Goal: Information Seeking & Learning: Understand process/instructions

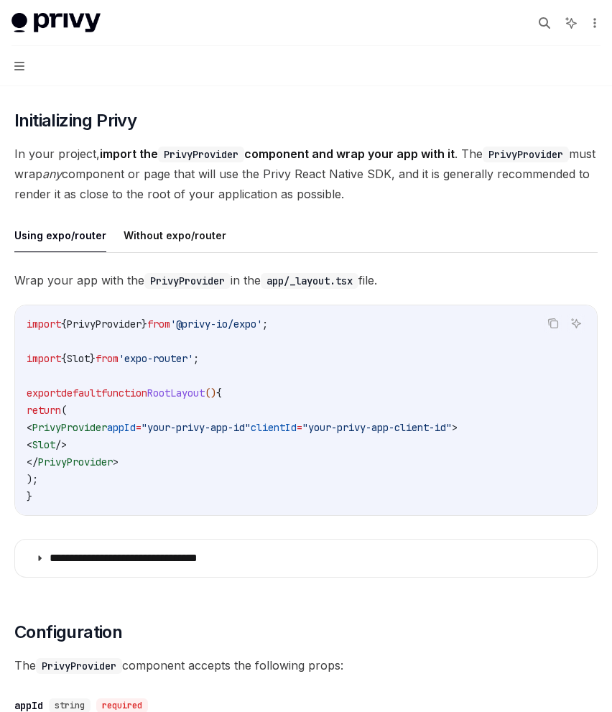
scroll to position [257, 0]
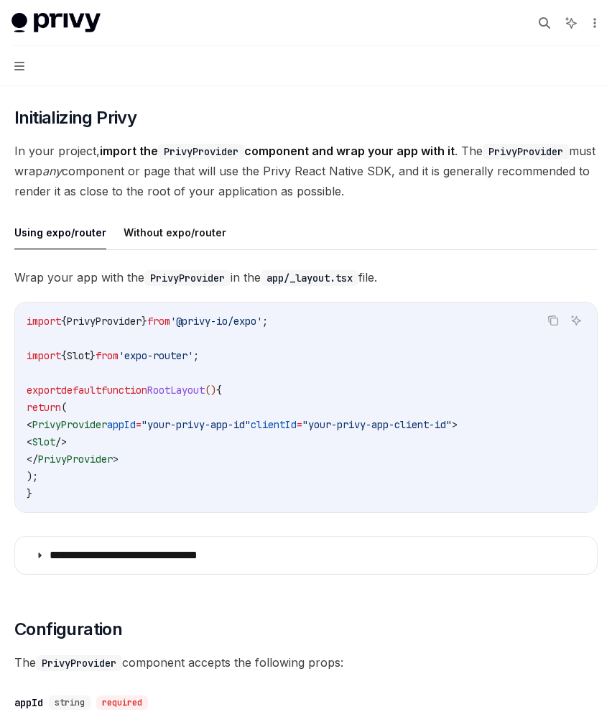
click at [262, 323] on span "'@privy-io/expo'" at bounding box center [216, 321] width 92 height 13
click at [434, 238] on ul "Using expo/router Without expo/router" at bounding box center [306, 233] width 584 height 35
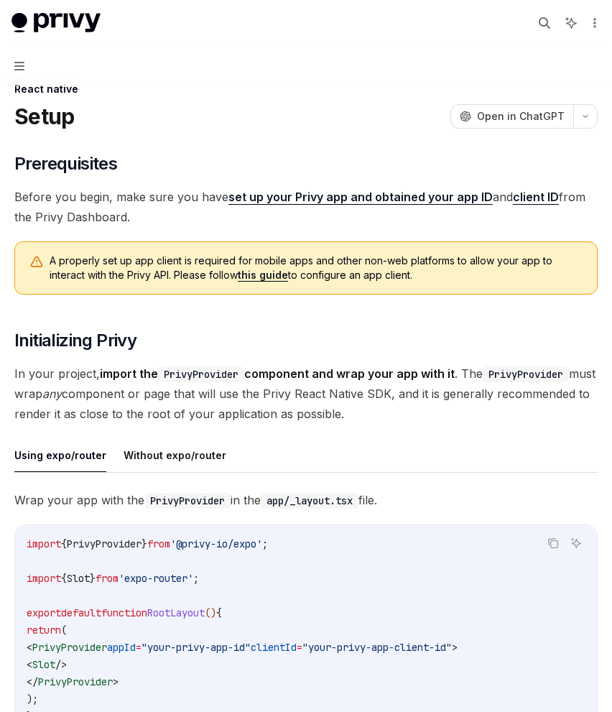
scroll to position [37, 0]
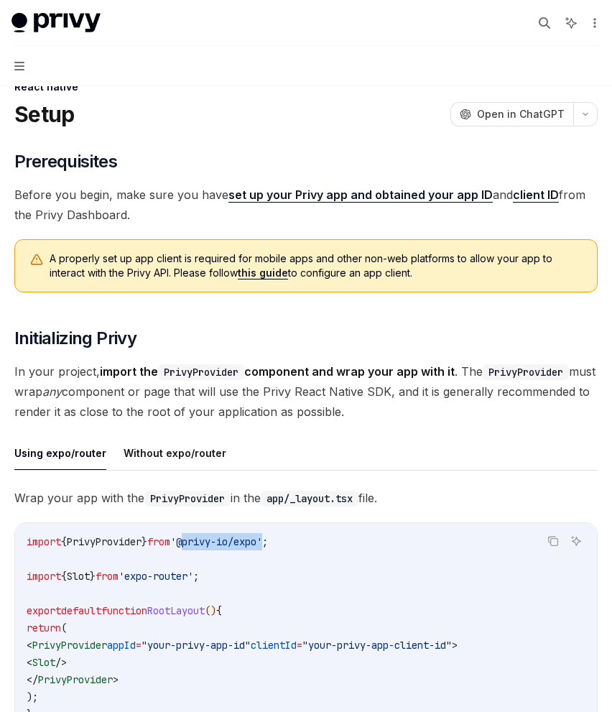
drag, startPoint x: 288, startPoint y: 544, endPoint x: 204, endPoint y: 544, distance: 84.1
click at [204, 544] on span "'@privy-io/expo'" at bounding box center [216, 541] width 92 height 13
copy span "@privy-io/expo"
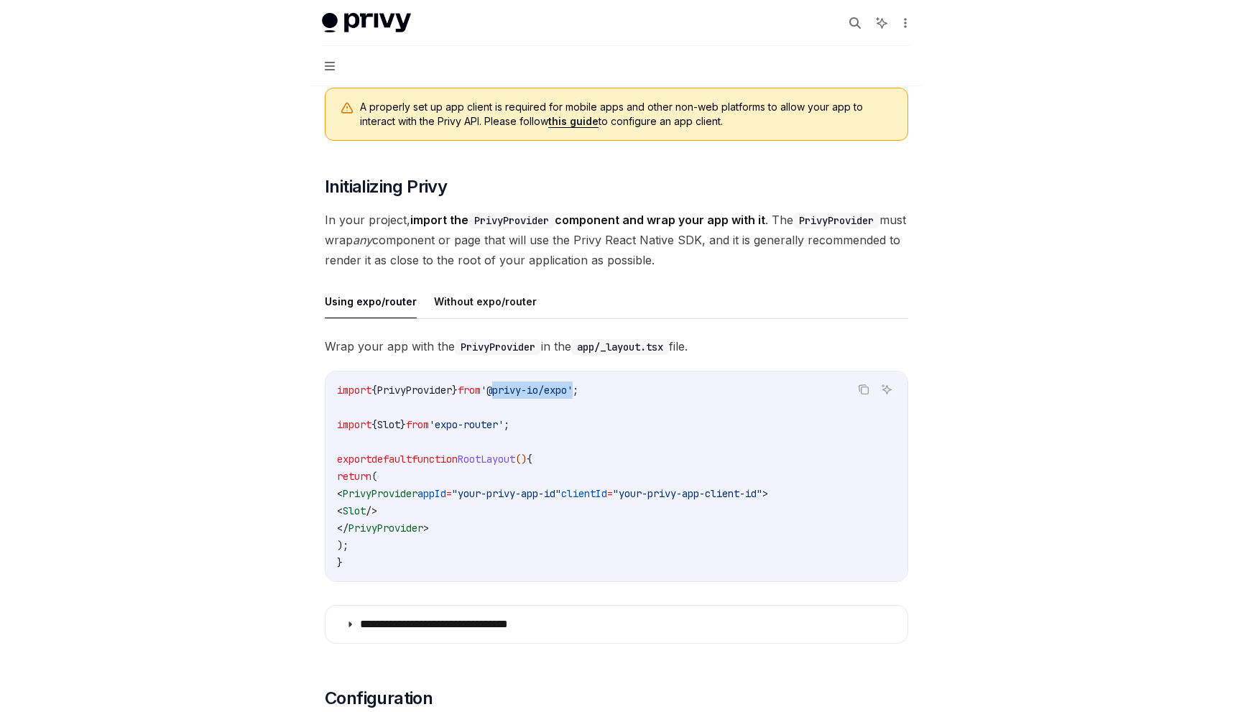
scroll to position [193, 0]
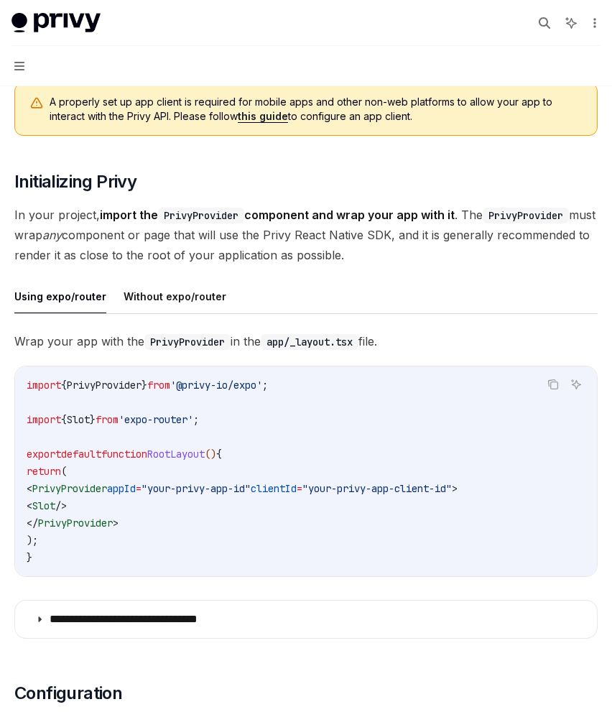
click at [265, 476] on code "import { PrivyProvider } from '@privy-io/expo' ; import { Slot } from 'expo-rou…" at bounding box center [306, 472] width 559 height 190
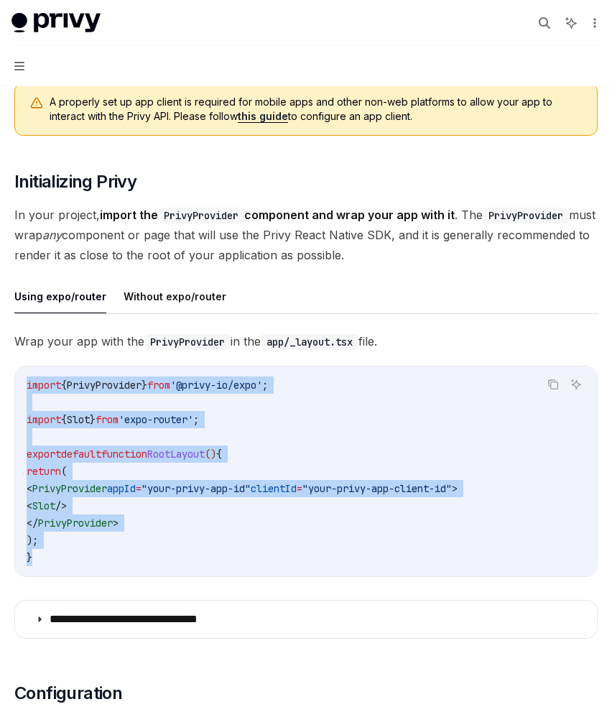
drag, startPoint x: 40, startPoint y: 560, endPoint x: 26, endPoint y: 387, distance: 173.8
click at [27, 387] on code "import { PrivyProvider } from '@privy-io/expo' ; import { Slot } from 'expo-rou…" at bounding box center [306, 472] width 559 height 190
copy code "import { PrivyProvider } from '@privy-io/expo' ; import { Slot } from 'expo-rou…"
click at [287, 547] on code "import { PrivyProvider } from '@privy-io/expo' ; import { Slot } from 'expo-rou…" at bounding box center [306, 472] width 559 height 190
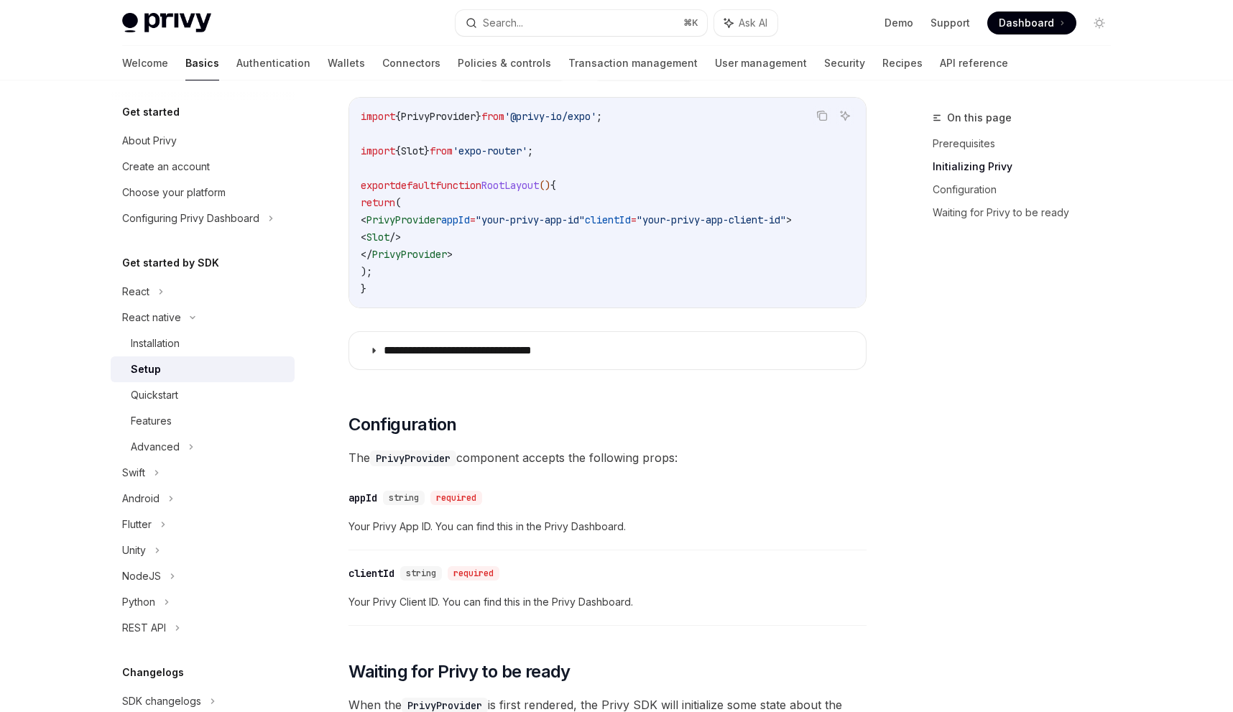
scroll to position [487, 0]
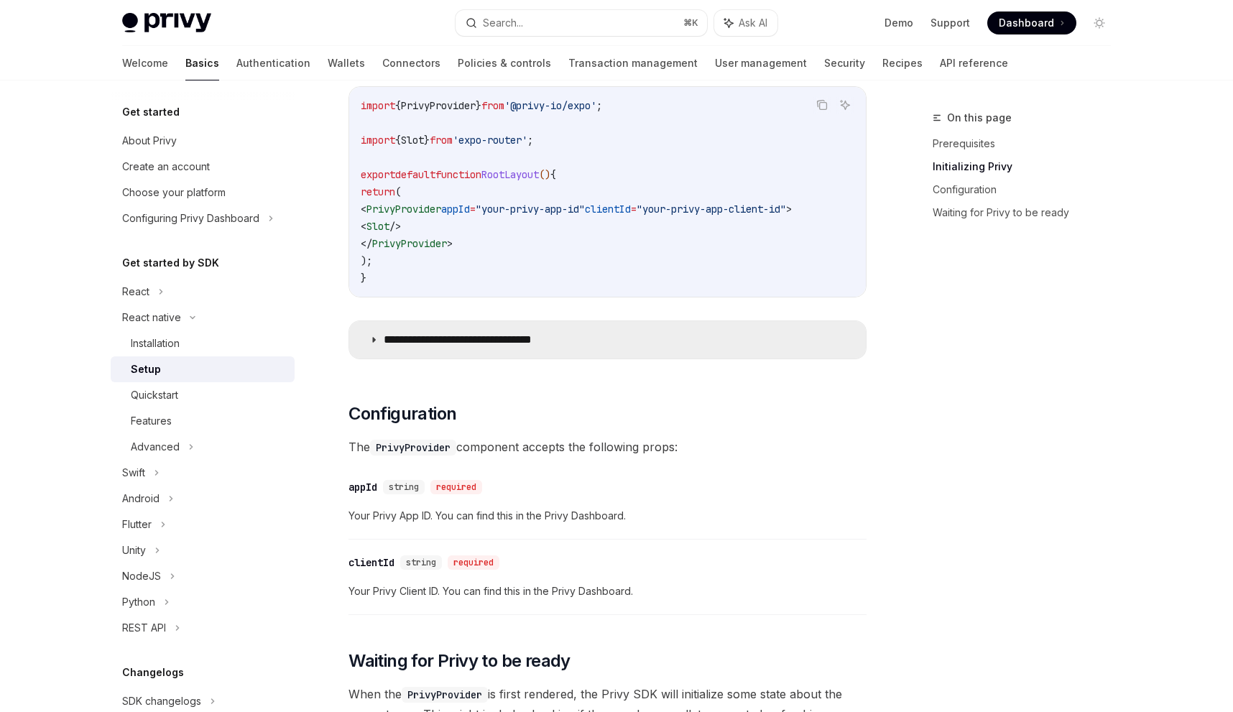
click at [592, 337] on summary "**********" at bounding box center [607, 339] width 517 height 37
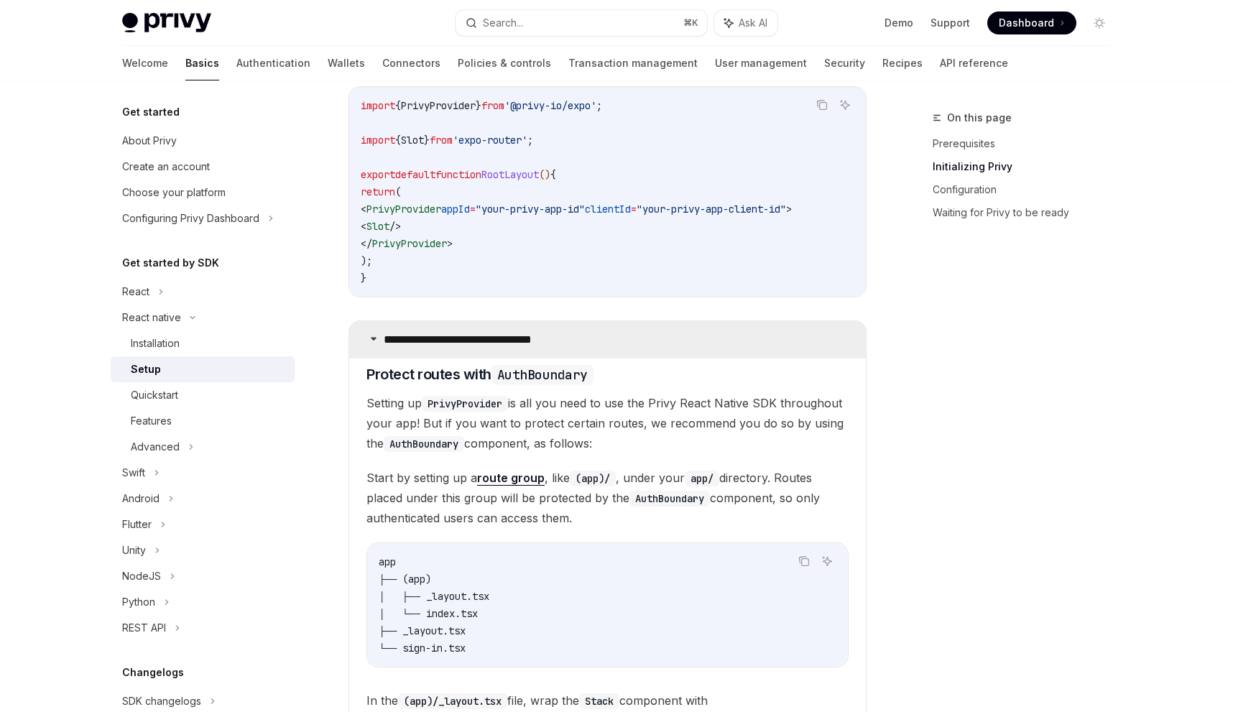
click at [592, 350] on summary "**********" at bounding box center [607, 339] width 517 height 37
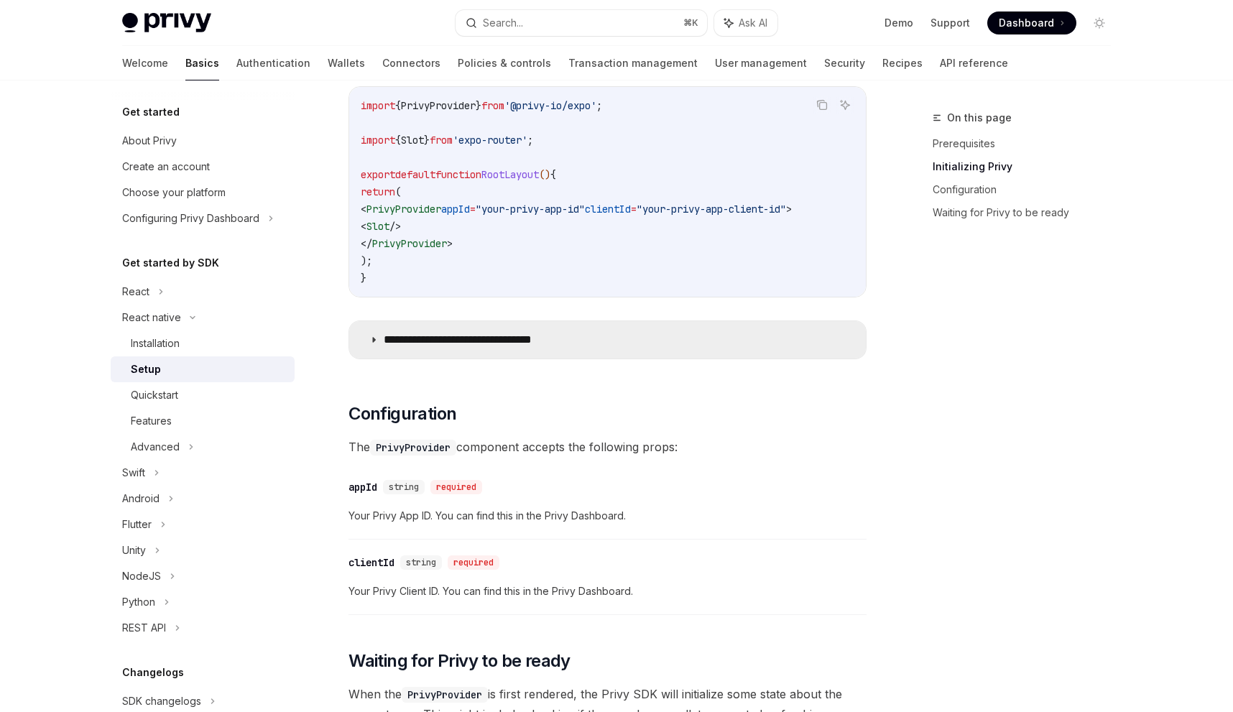
click at [612, 344] on summary "**********" at bounding box center [607, 339] width 517 height 37
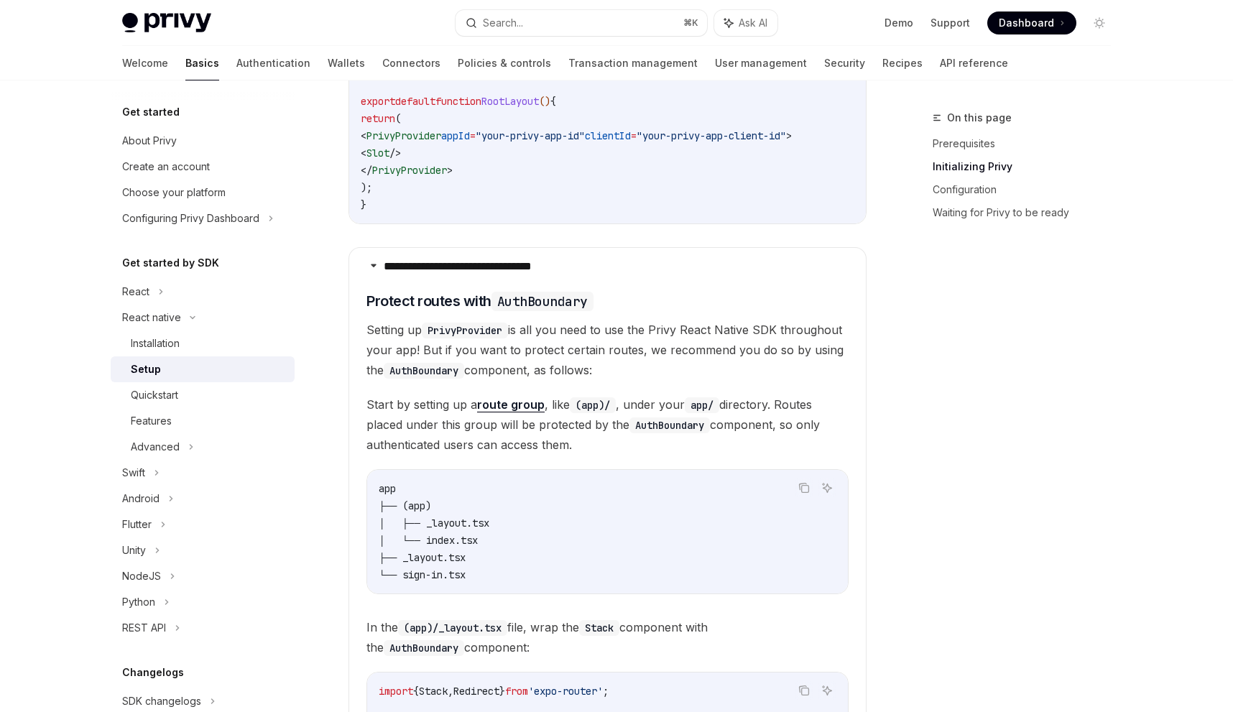
scroll to position [602, 0]
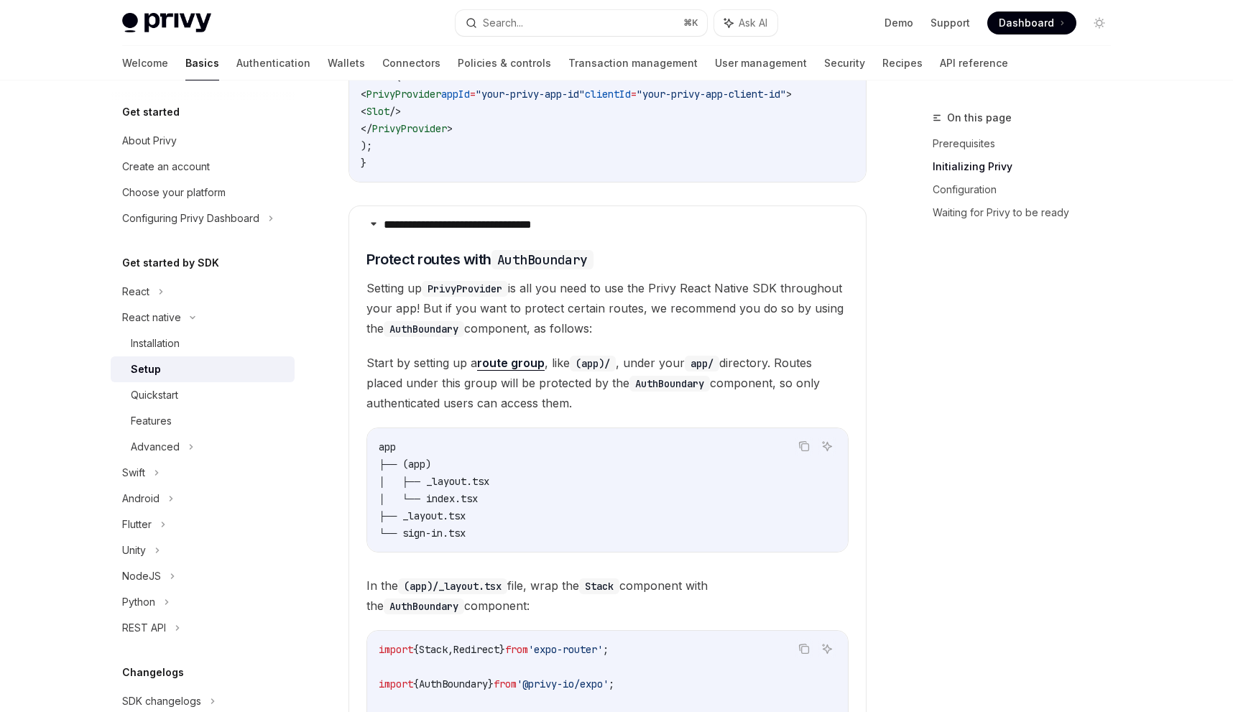
click at [482, 511] on code "app ├── (app) │ ├── _layout.tsx │ └── index.tsx ├── _layout.tsx └── sign-in.tsx" at bounding box center [608, 490] width 458 height 104
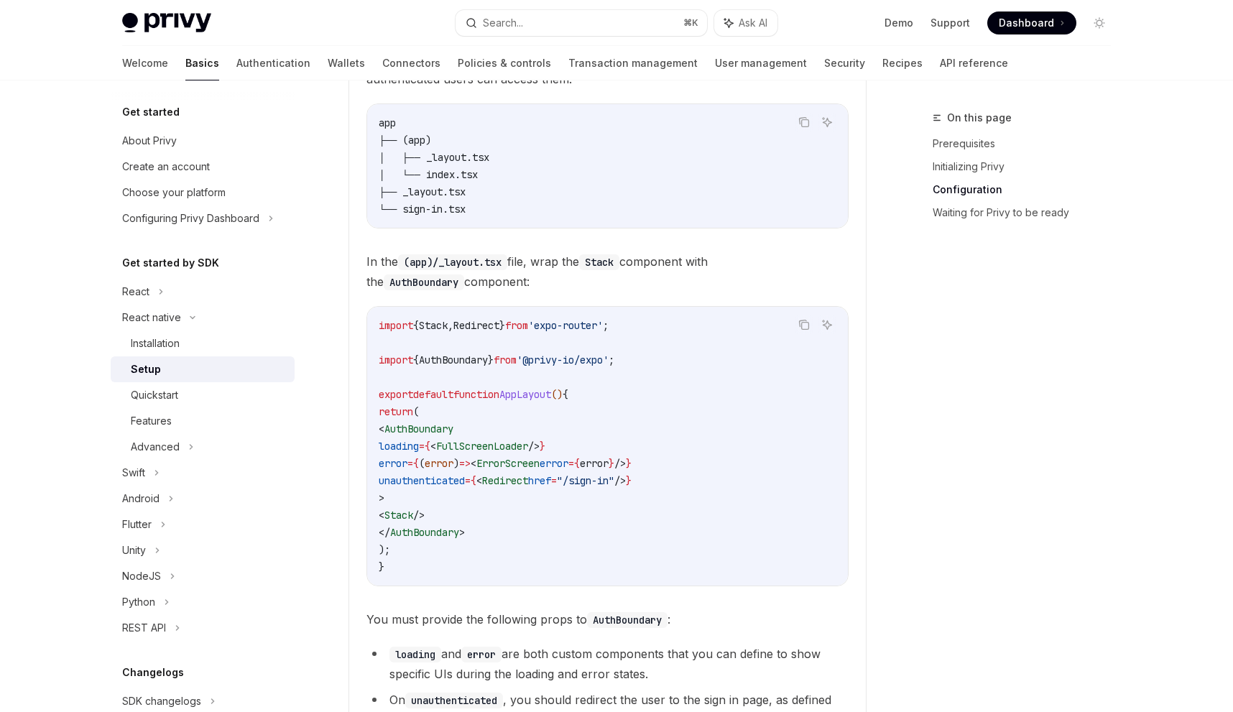
scroll to position [927, 0]
click at [546, 354] on code "import { Stack , Redirect } from 'expo-router' ; import { AuthBoundary } from '…" at bounding box center [608, 445] width 458 height 259
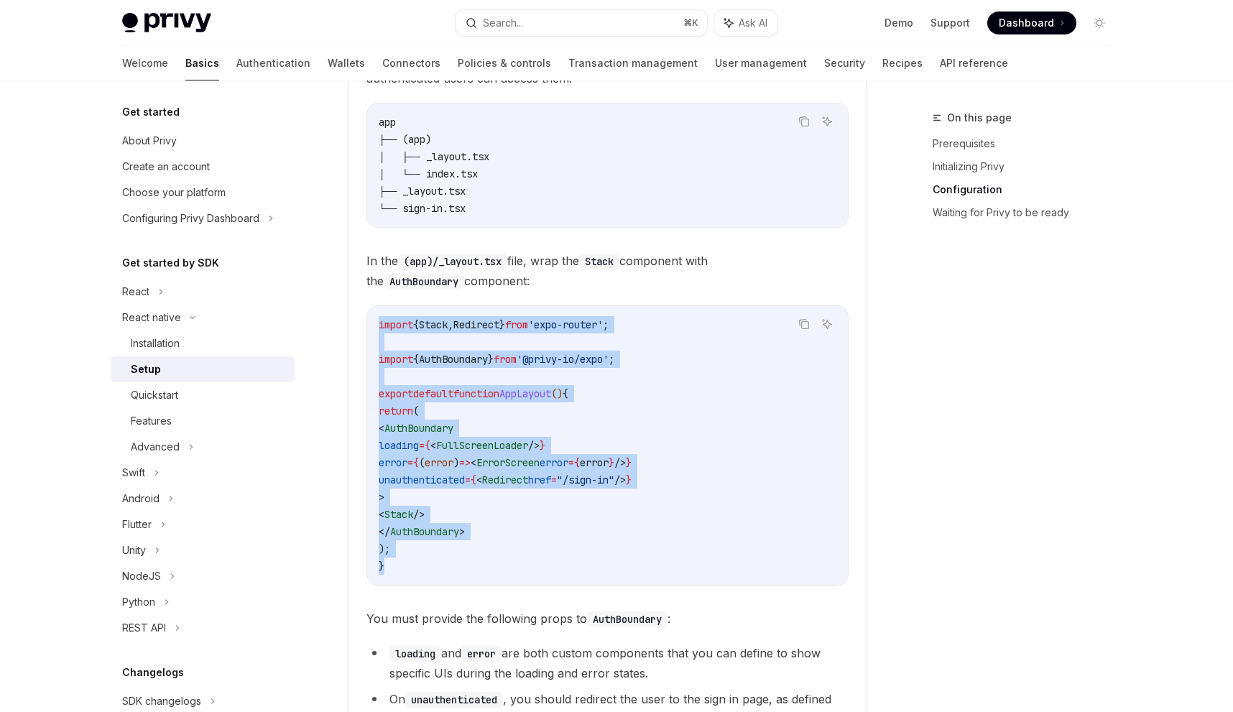
drag, startPoint x: 393, startPoint y: 575, endPoint x: 363, endPoint y: 308, distance: 268.4
click at [363, 308] on details "**********" at bounding box center [608, 339] width 518 height 916
copy code "import { Stack , Redirect } from 'expo-router' ; import { AuthBoundary } from '…"
click at [612, 395] on code "import { Stack , Redirect } from 'expo-router' ; import { AuthBoundary } from '…" at bounding box center [608, 445] width 458 height 259
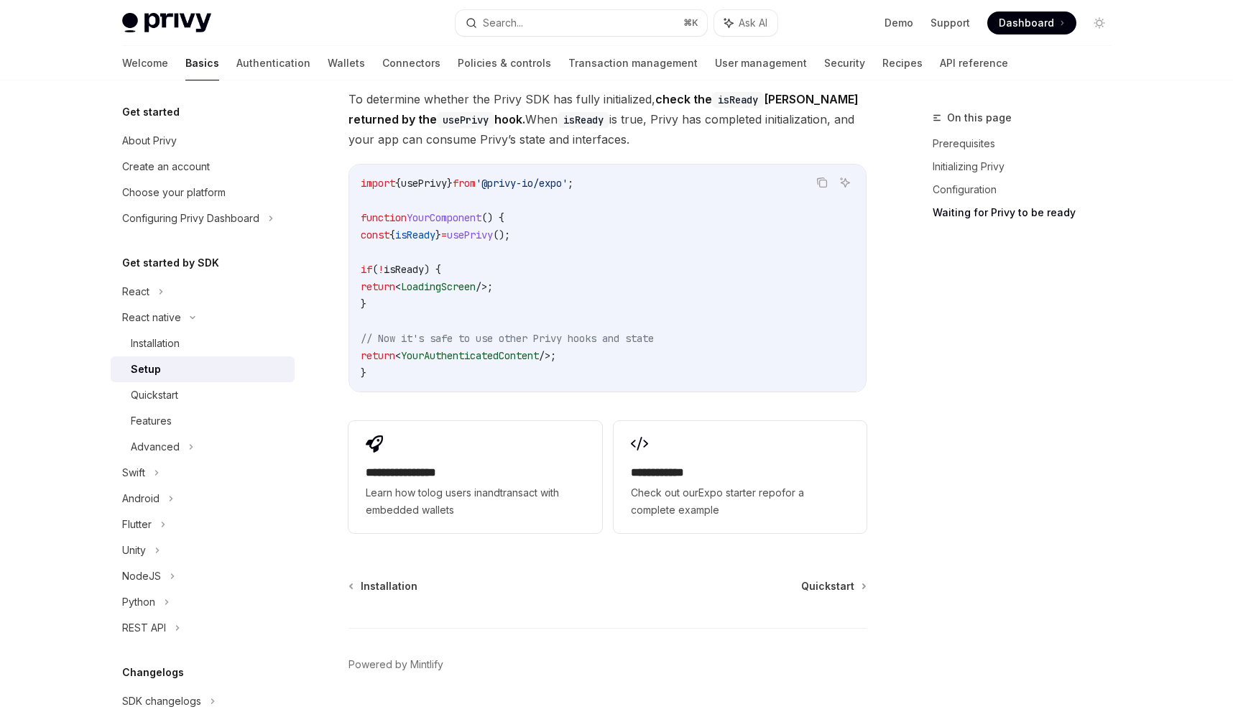
scroll to position [2107, 0]
click at [134, 387] on div "Quickstart" at bounding box center [154, 395] width 47 height 17
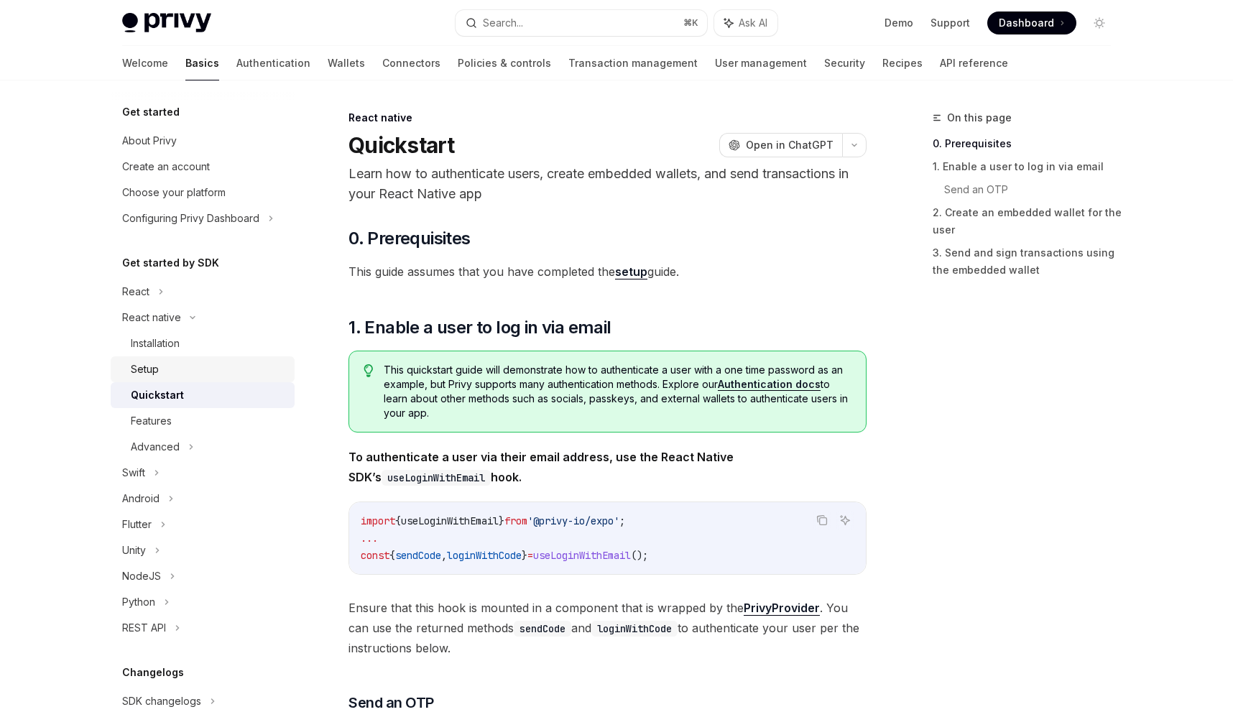
click at [192, 369] on div "Setup" at bounding box center [208, 369] width 155 height 17
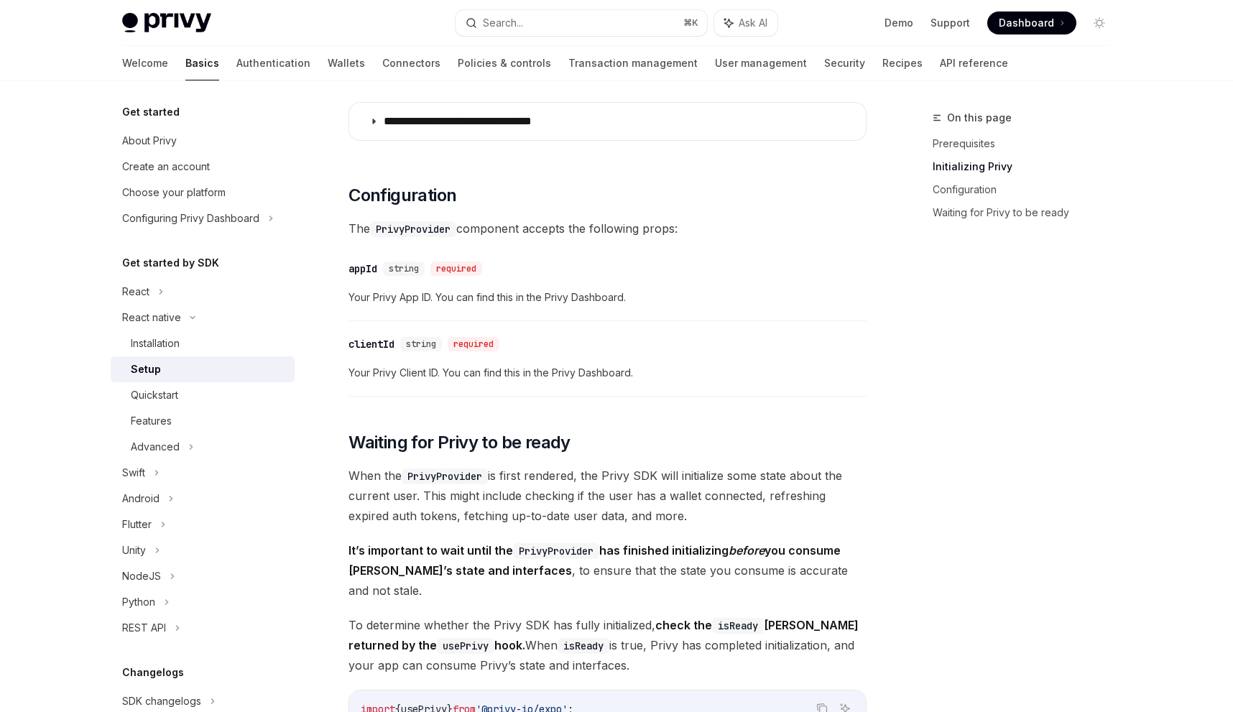
scroll to position [1258, 0]
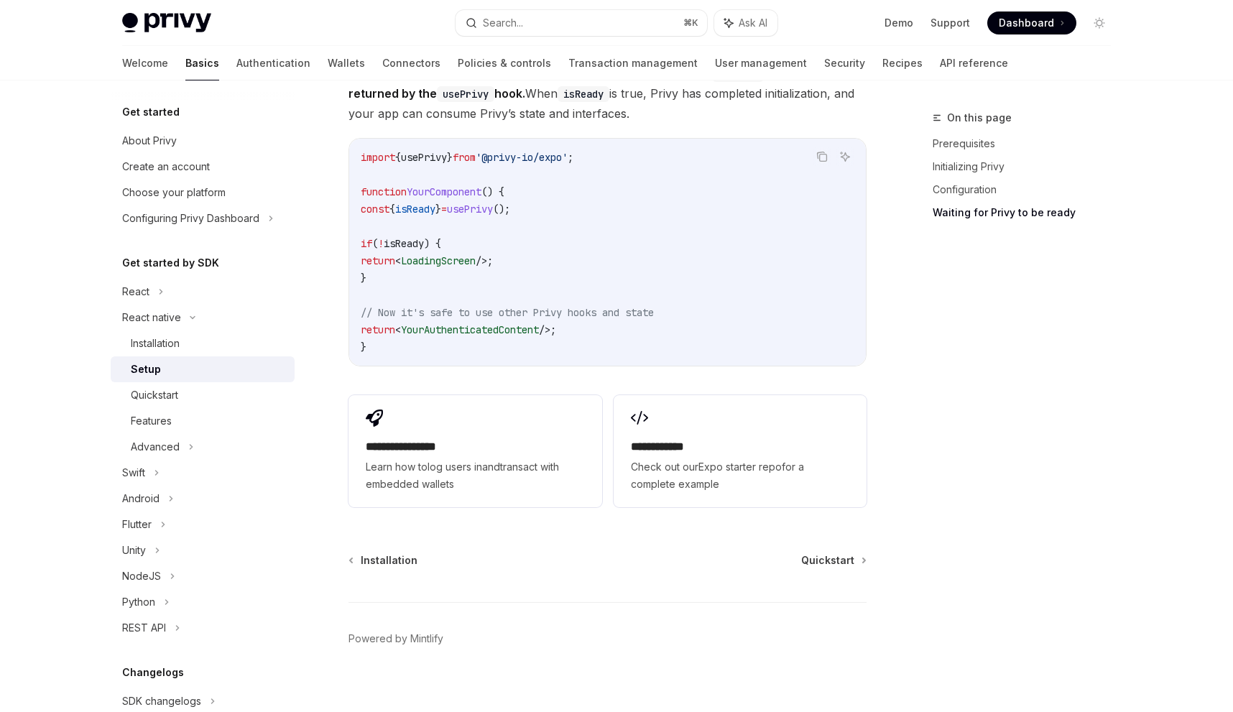
click at [612, 423] on div "**********" at bounding box center [740, 451] width 253 height 112
click at [196, 389] on div "Quickstart" at bounding box center [208, 395] width 155 height 17
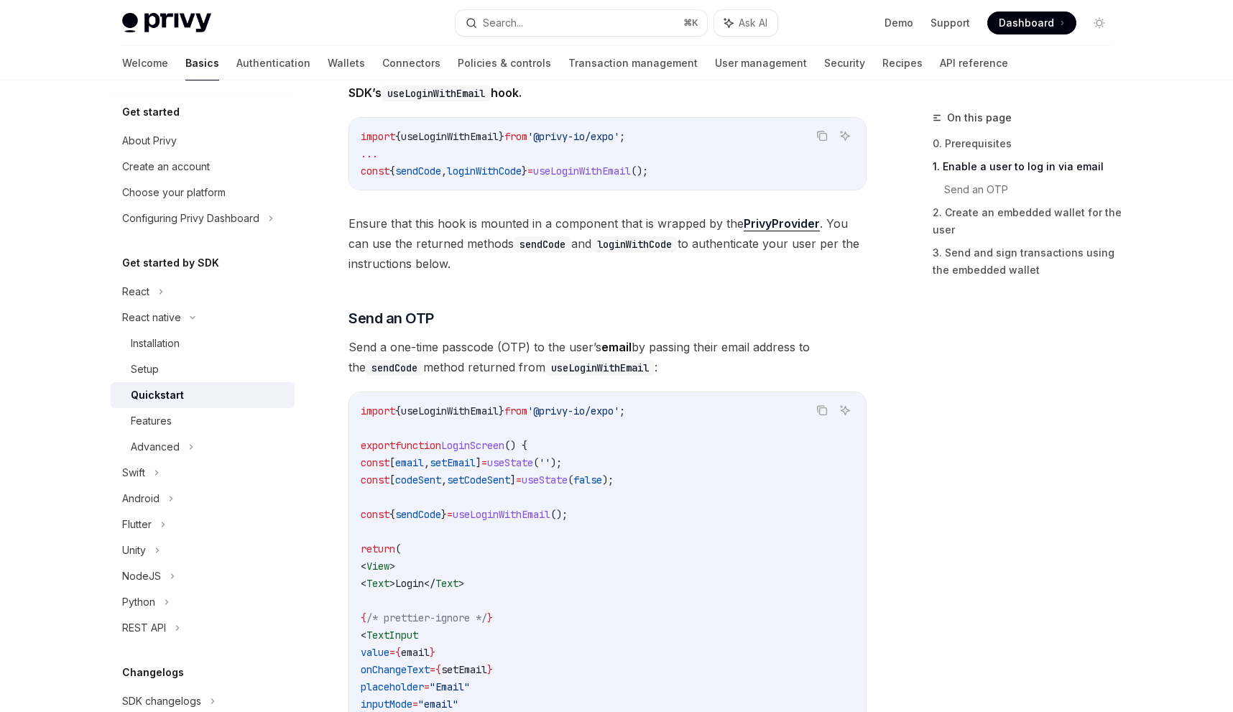
scroll to position [392, 0]
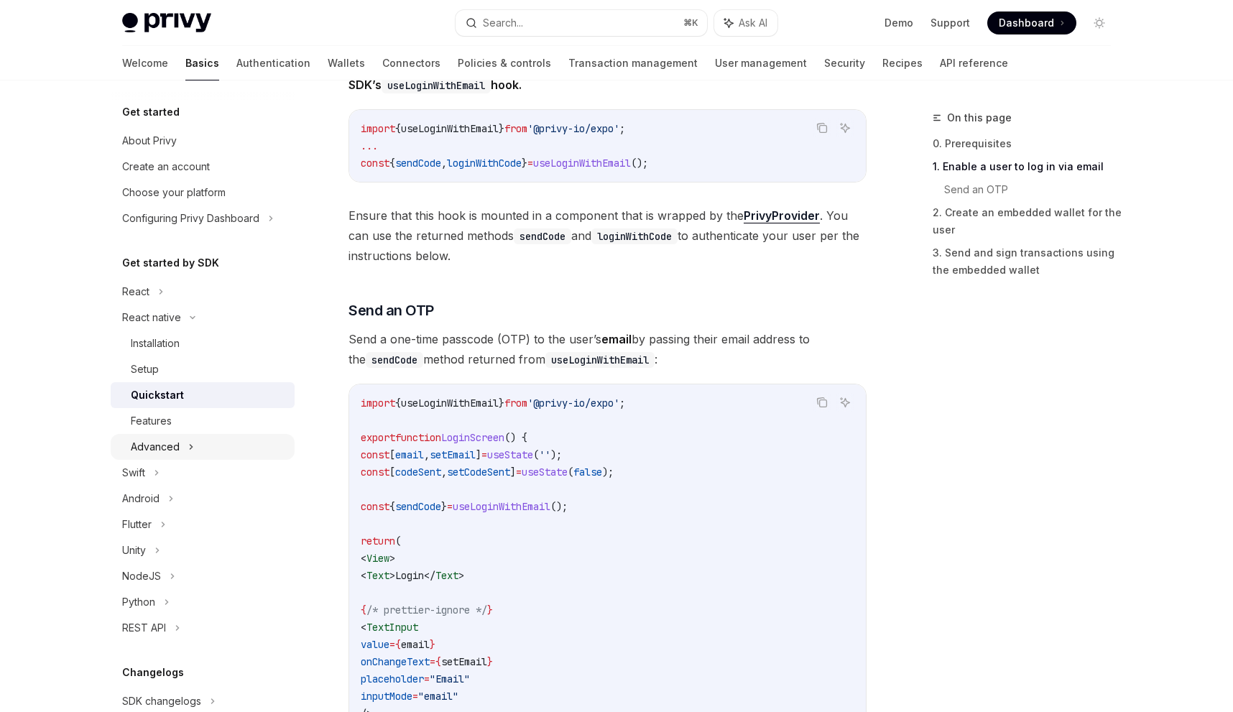
click at [197, 440] on div "Advanced" at bounding box center [203, 447] width 184 height 26
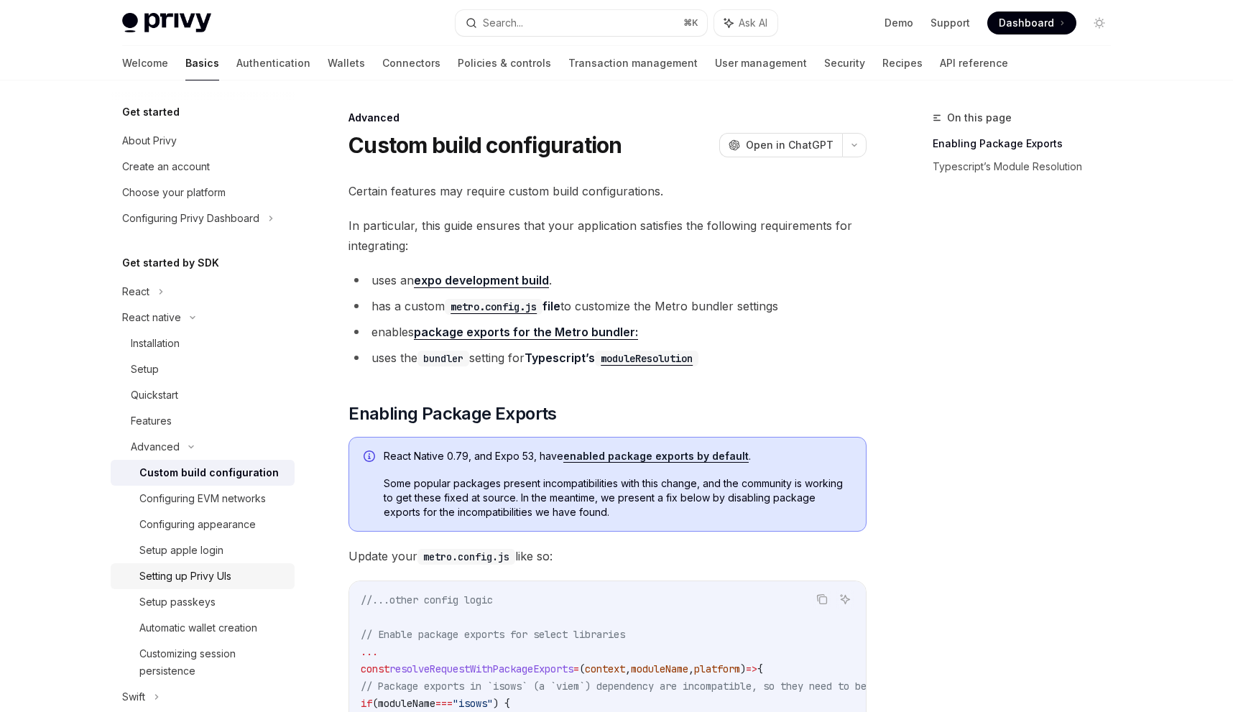
click at [205, 586] on link "Setting up Privy UIs" at bounding box center [203, 577] width 184 height 26
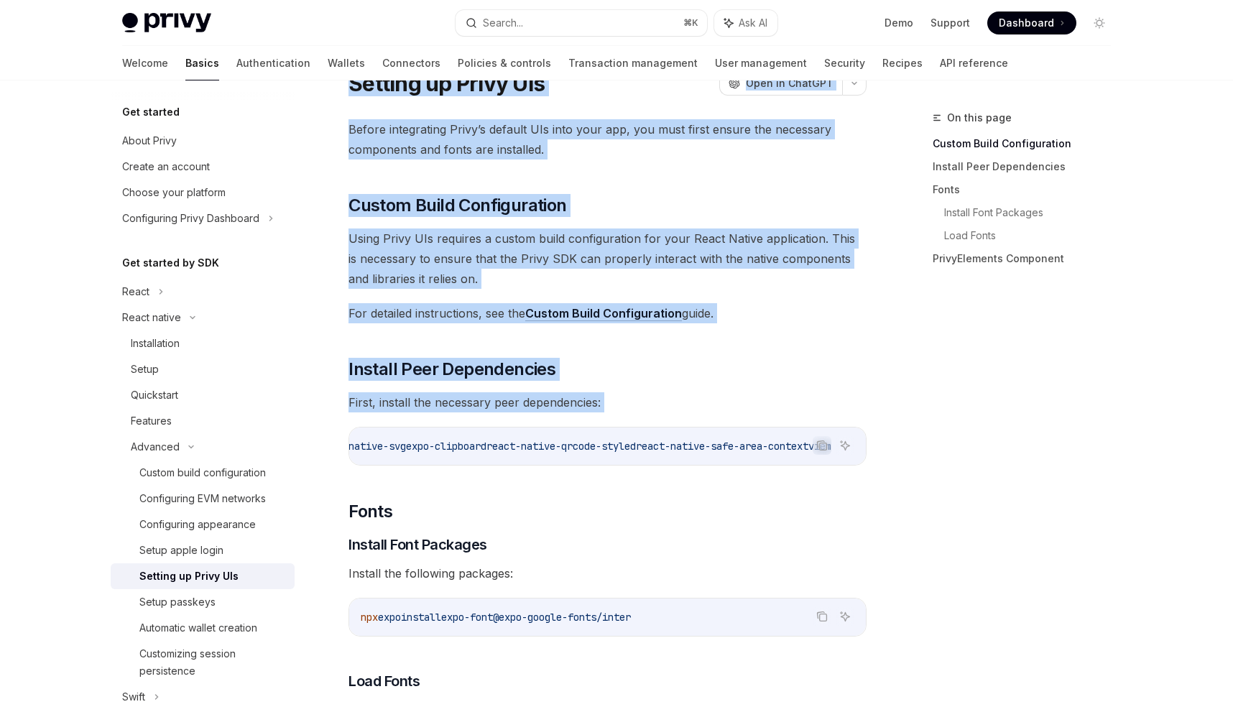
scroll to position [0, 199]
drag, startPoint x: 362, startPoint y: 448, endPoint x: 892, endPoint y: 442, distance: 529.8
click at [612, 443] on icon "Copy the contents from the code block" at bounding box center [823, 446] width 12 height 12
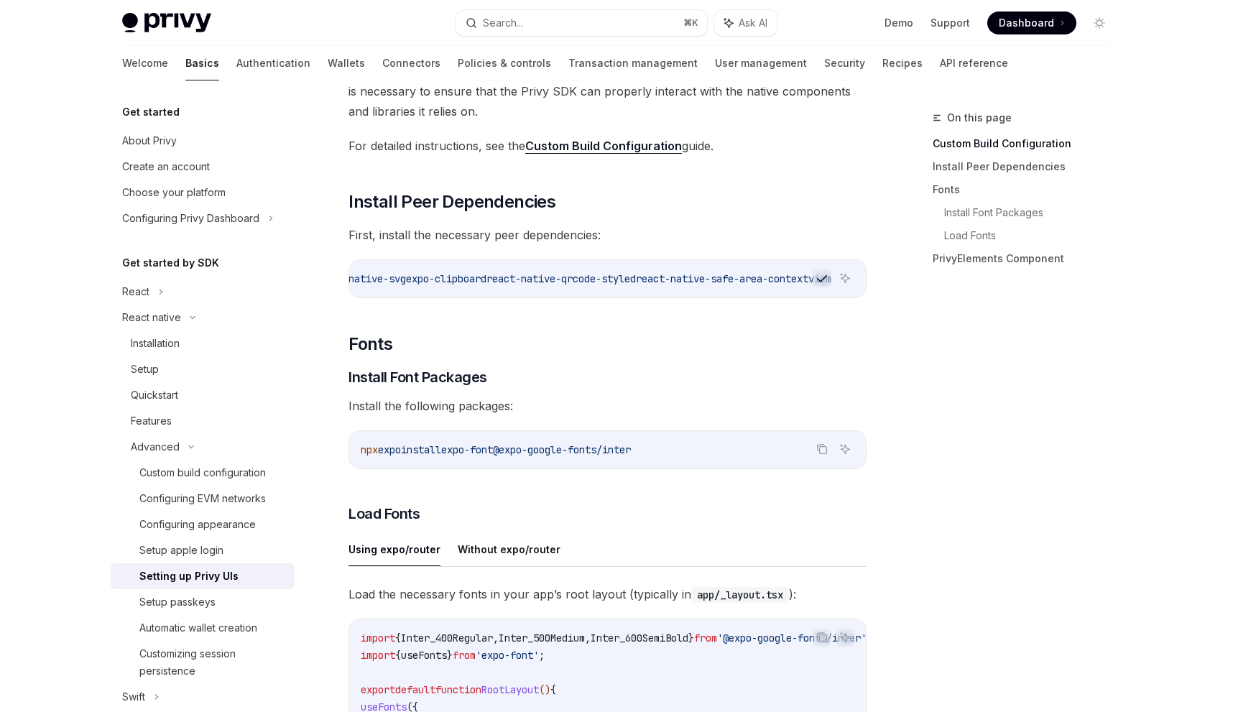
click at [612, 548] on ul "Using expo/router Without expo/router" at bounding box center [608, 550] width 518 height 35
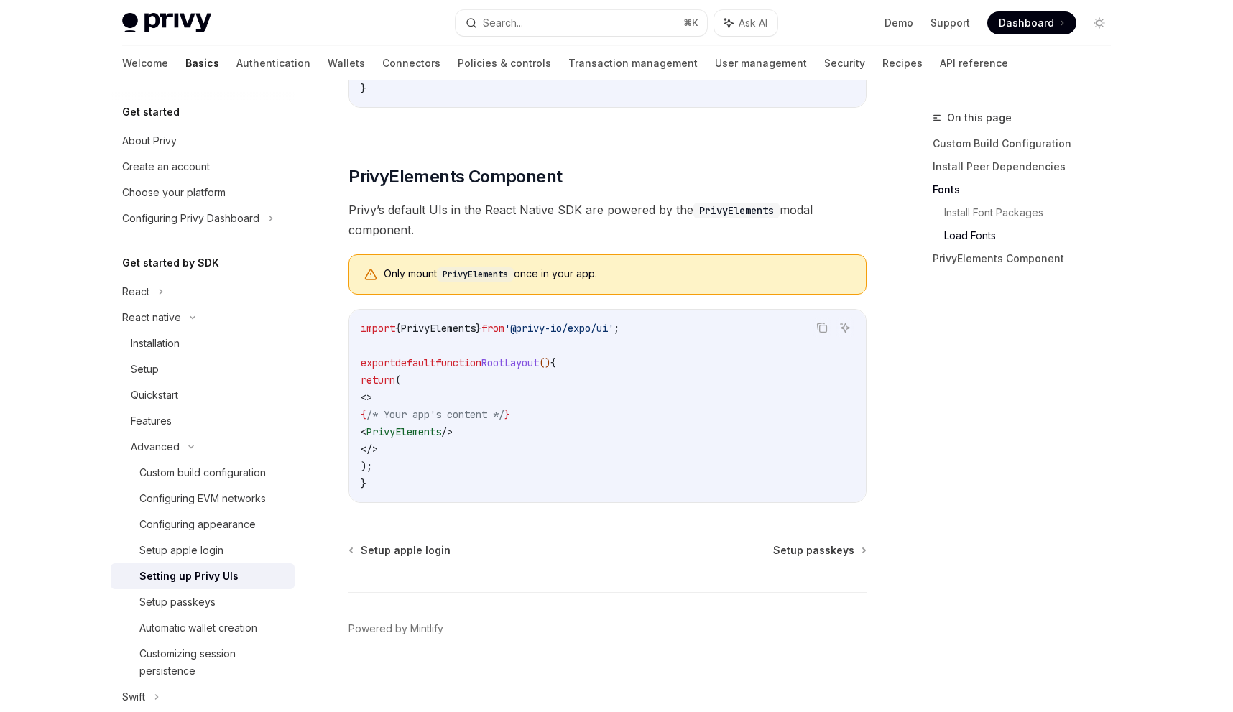
scroll to position [985, 0]
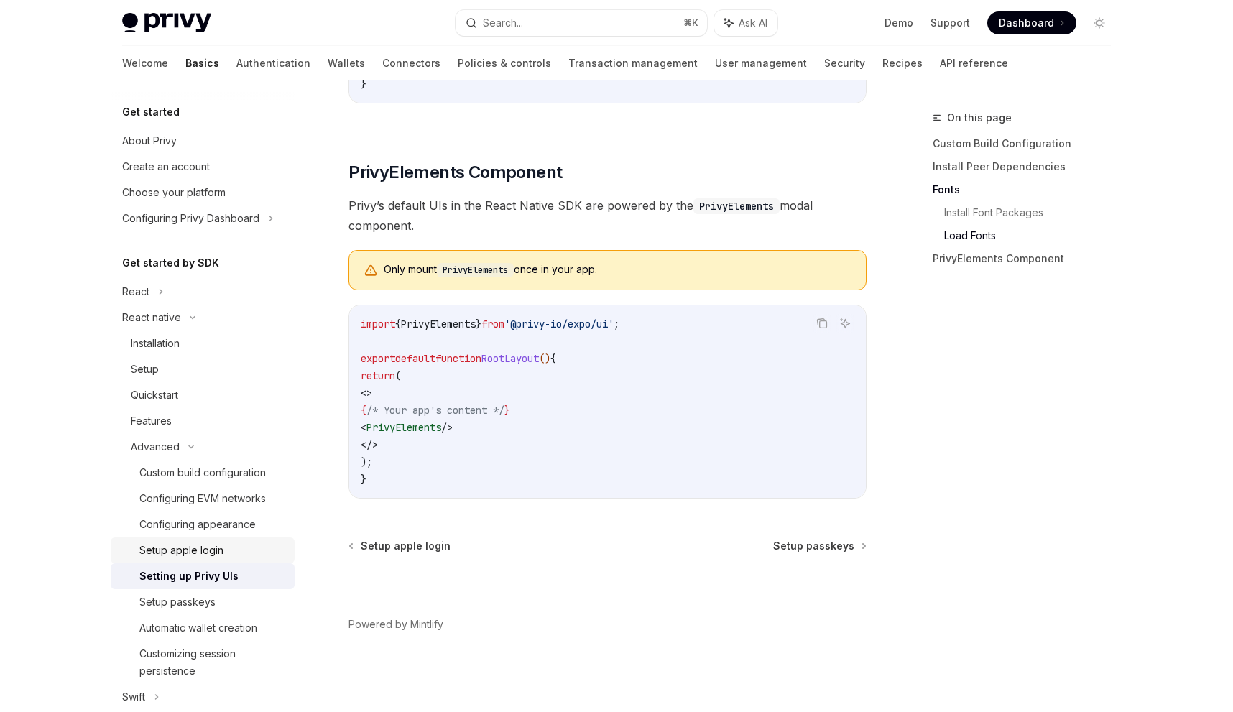
click at [207, 551] on div "Setup apple login" at bounding box center [181, 550] width 84 height 17
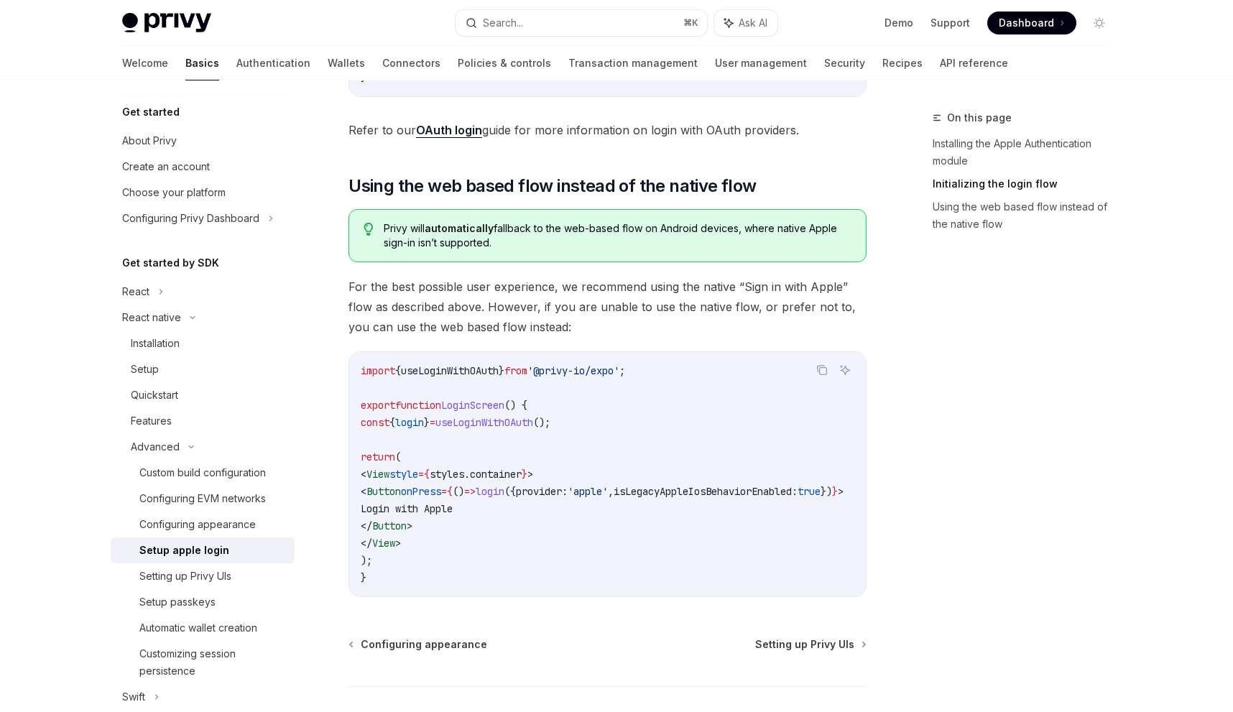
scroll to position [970, 0]
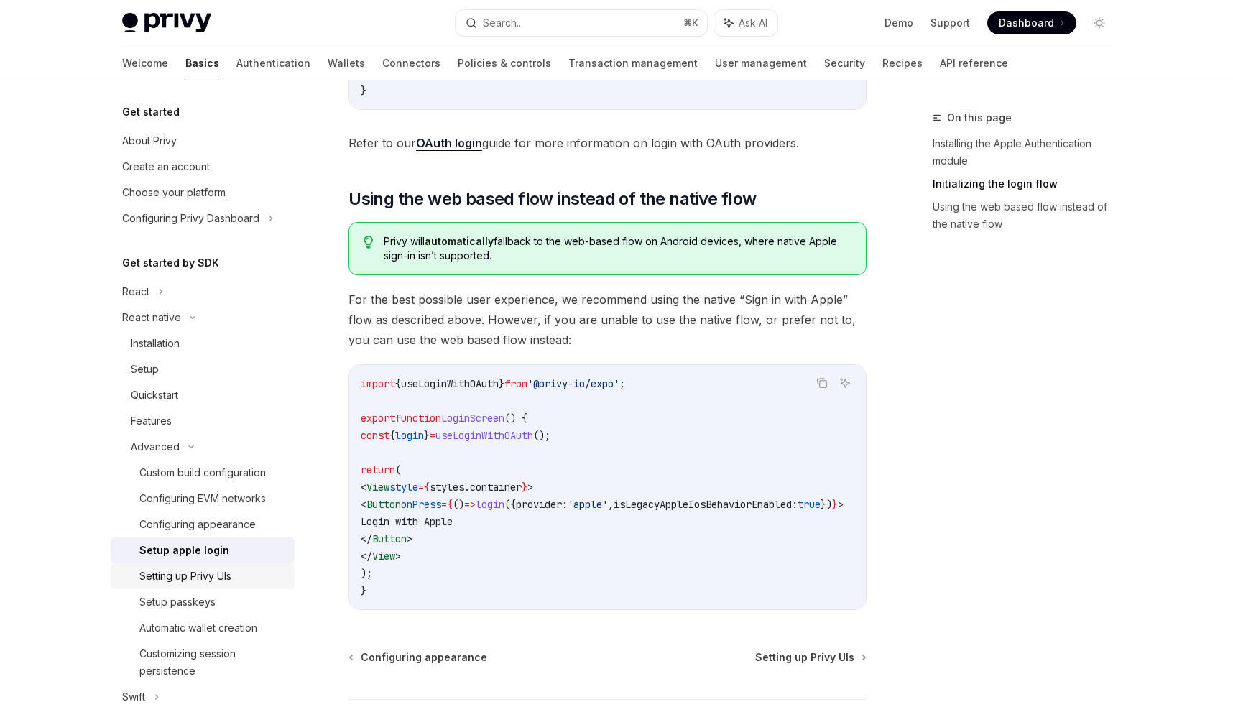
click at [218, 578] on div "Setting up Privy UIs" at bounding box center [185, 576] width 92 height 17
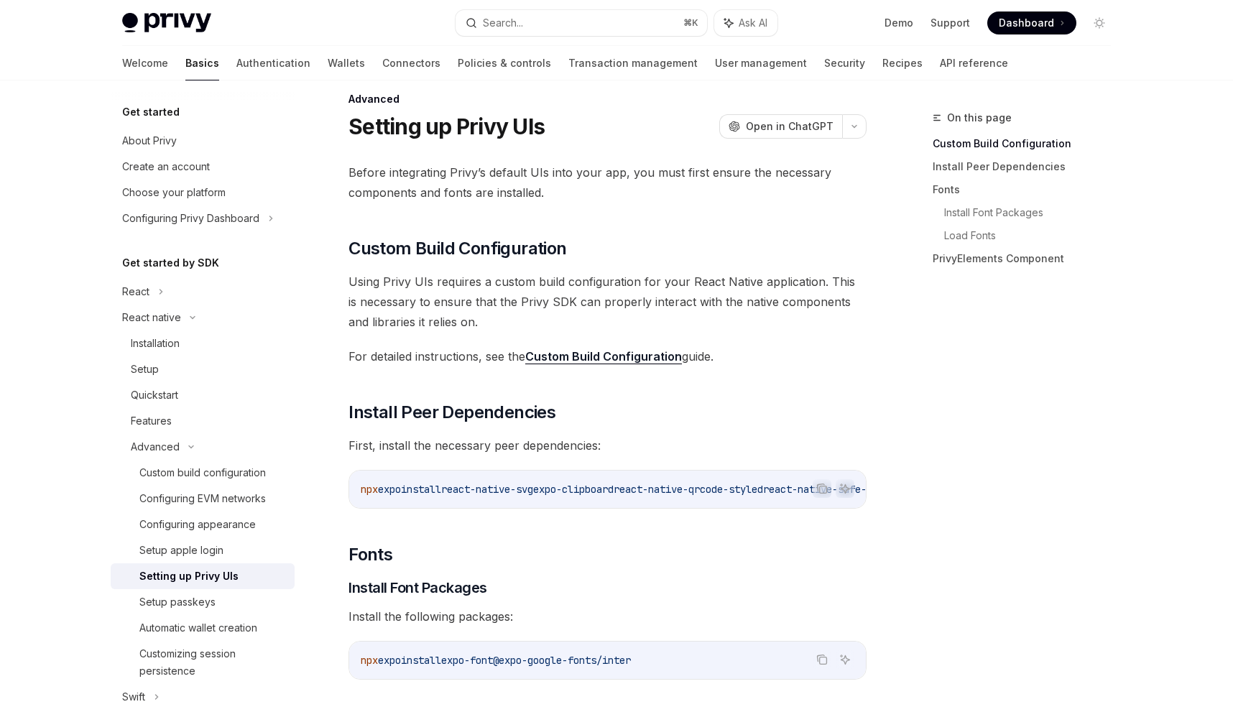
scroll to position [9, 0]
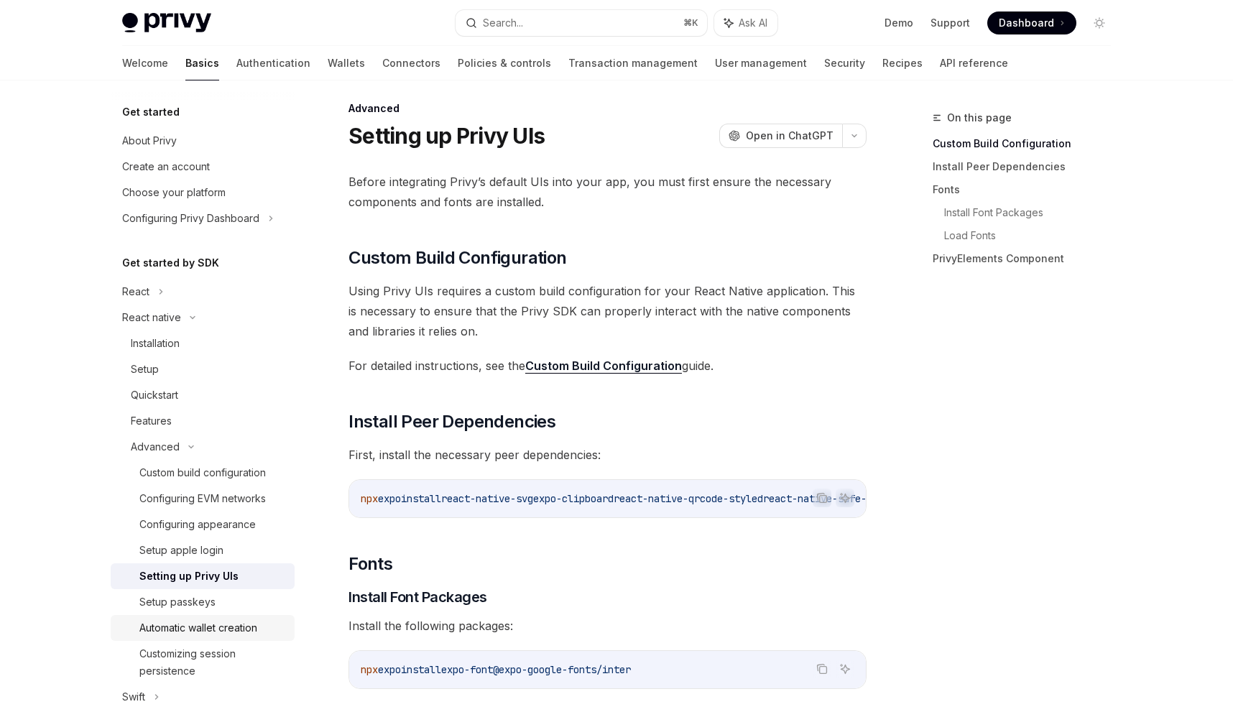
click at [241, 627] on div "Automatic wallet creation" at bounding box center [198, 628] width 118 height 17
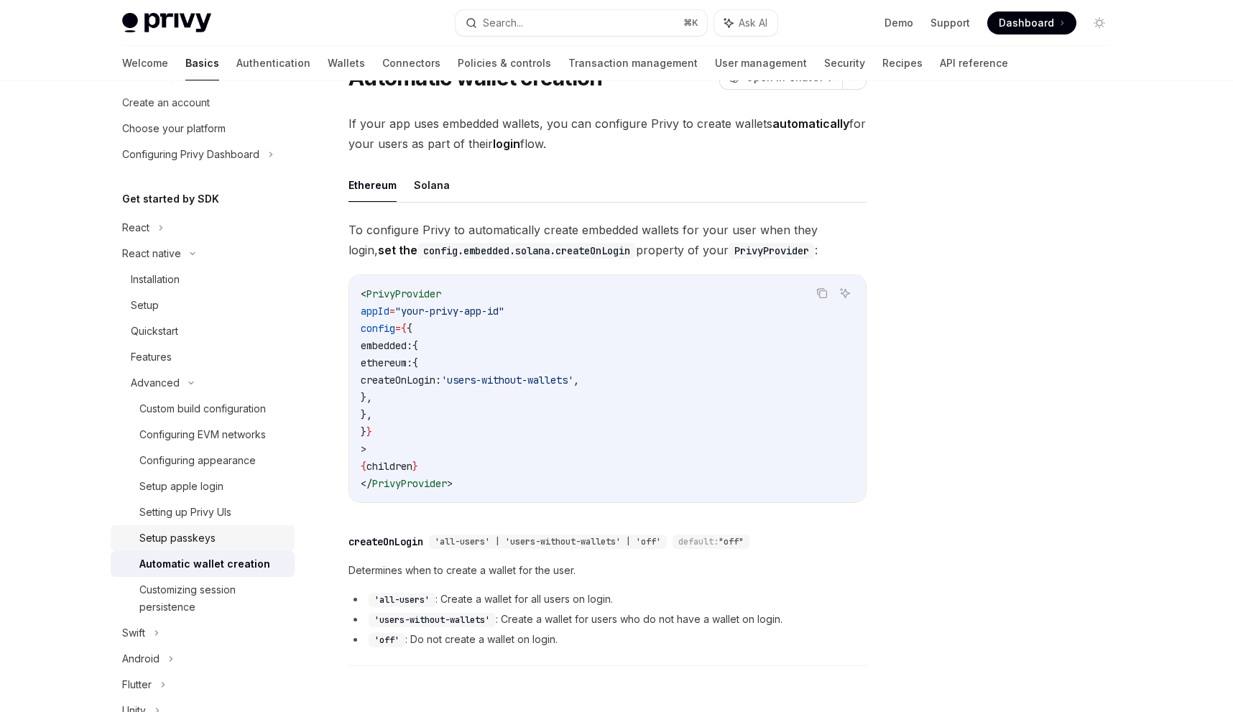
scroll to position [78, 0]
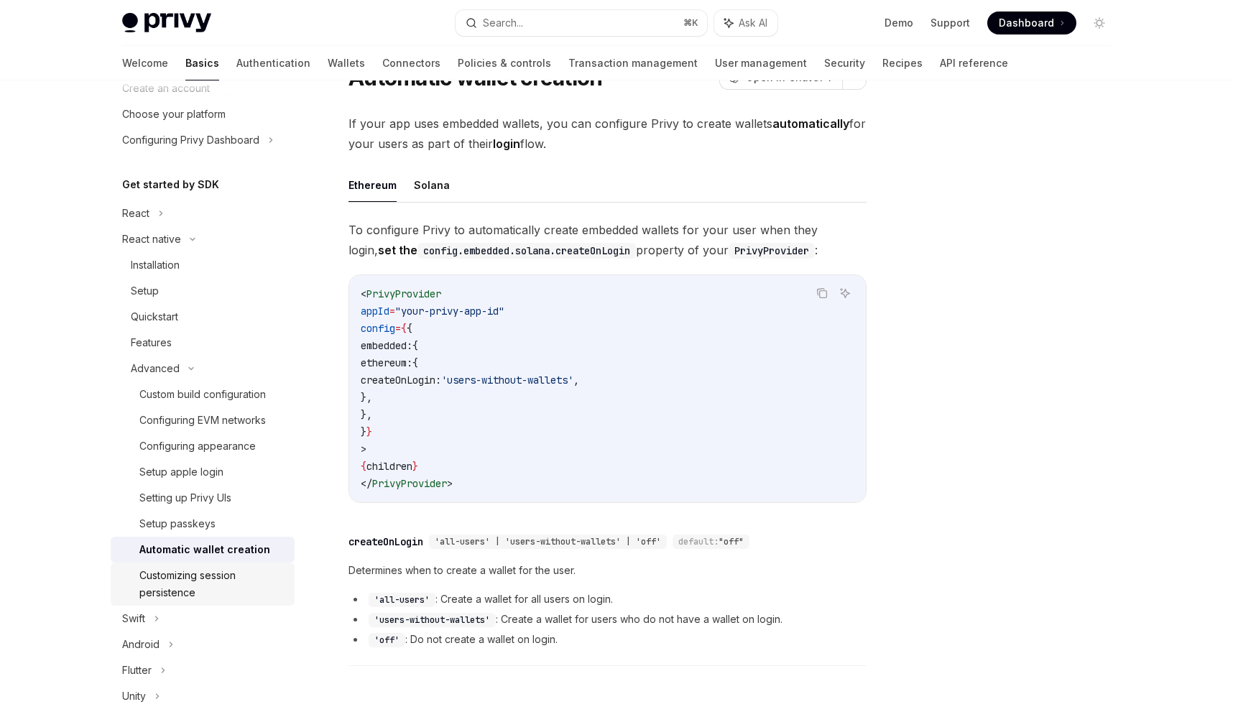
click at [208, 586] on div "Customizing session persistence" at bounding box center [212, 584] width 147 height 35
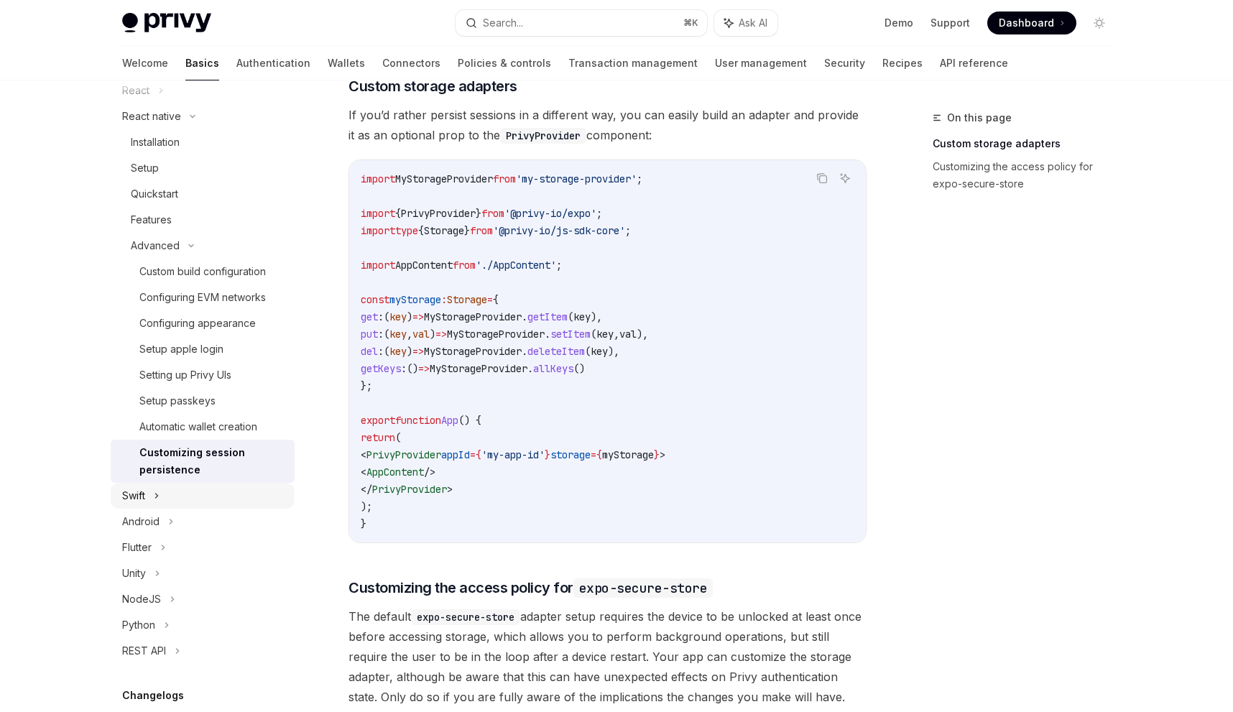
scroll to position [200, 0]
click at [201, 426] on div "Automatic wallet creation" at bounding box center [198, 428] width 118 height 17
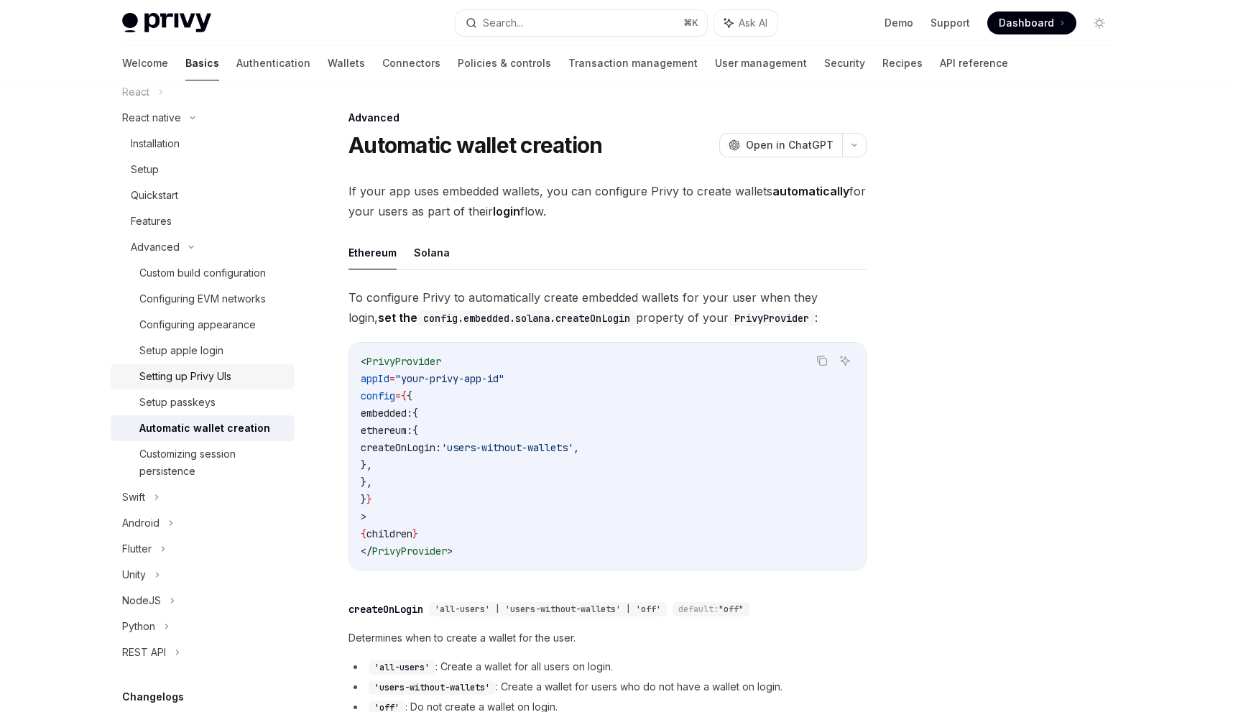
click at [219, 387] on link "Setting up Privy UIs" at bounding box center [203, 377] width 184 height 26
type textarea "*"
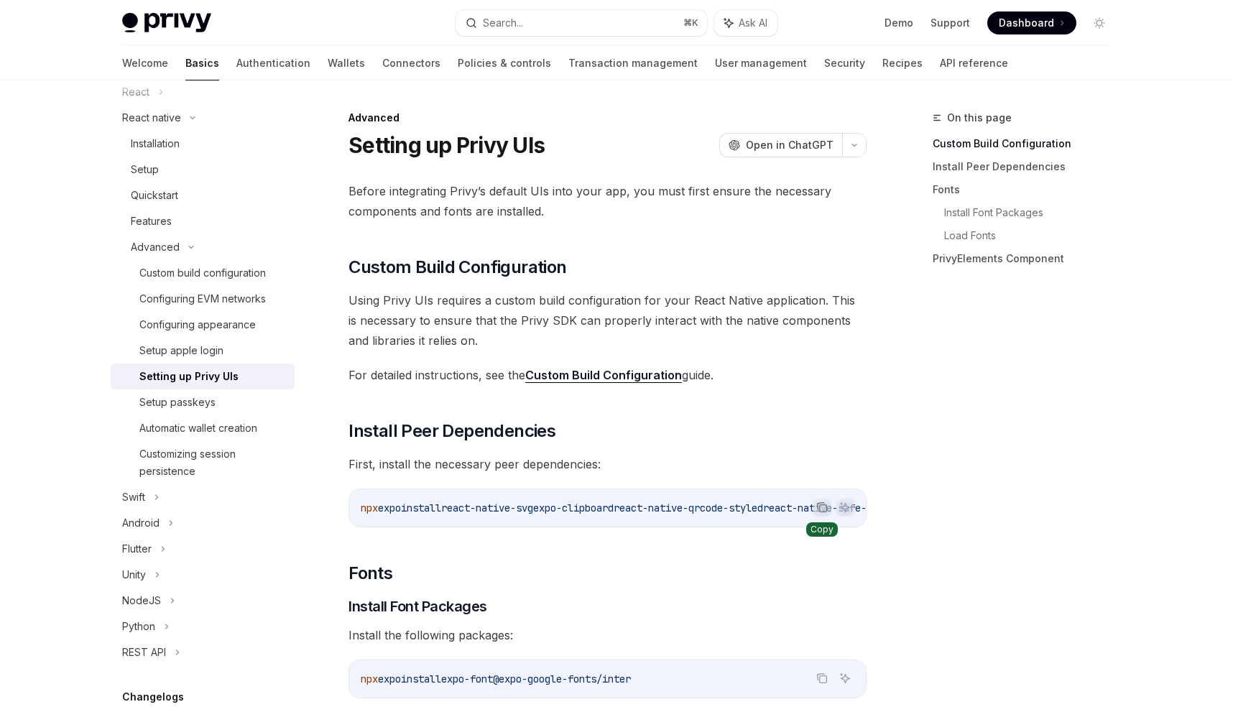
click at [612, 509] on icon "Copy the contents from the code block" at bounding box center [823, 508] width 12 height 12
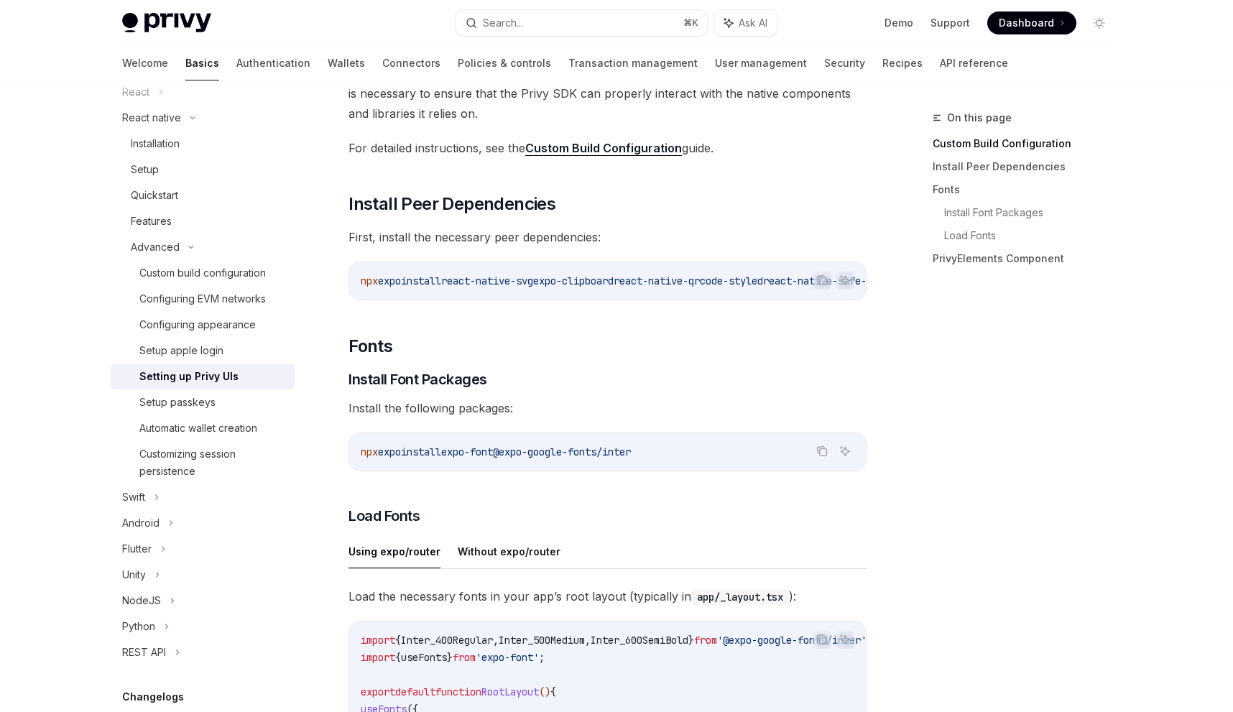
scroll to position [252, 0]
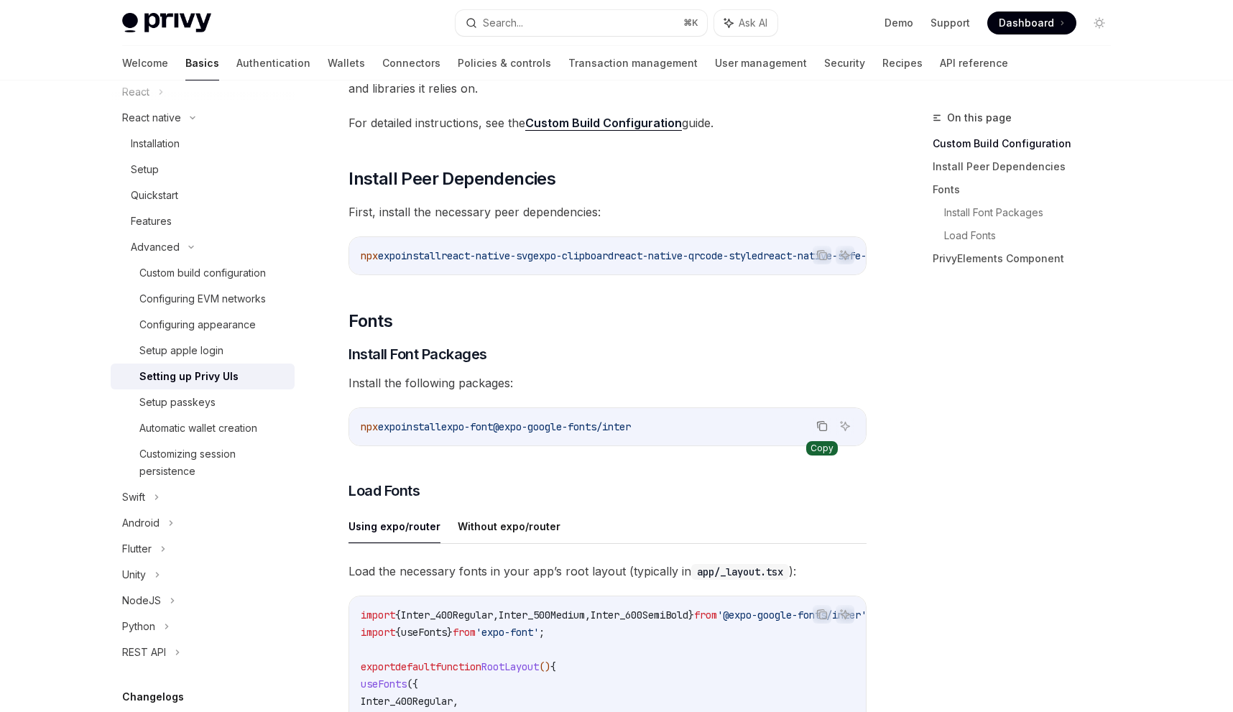
click at [612, 431] on icon "Copy the contents from the code block" at bounding box center [823, 426] width 12 height 12
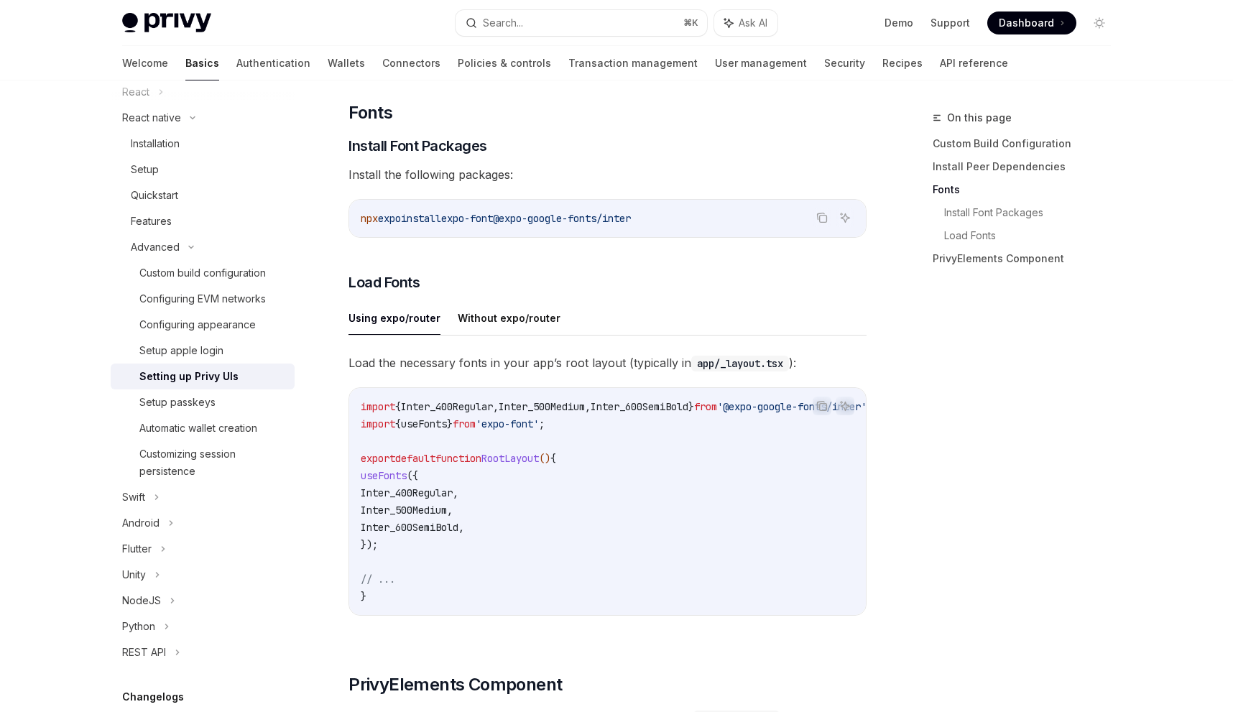
scroll to position [464, 0]
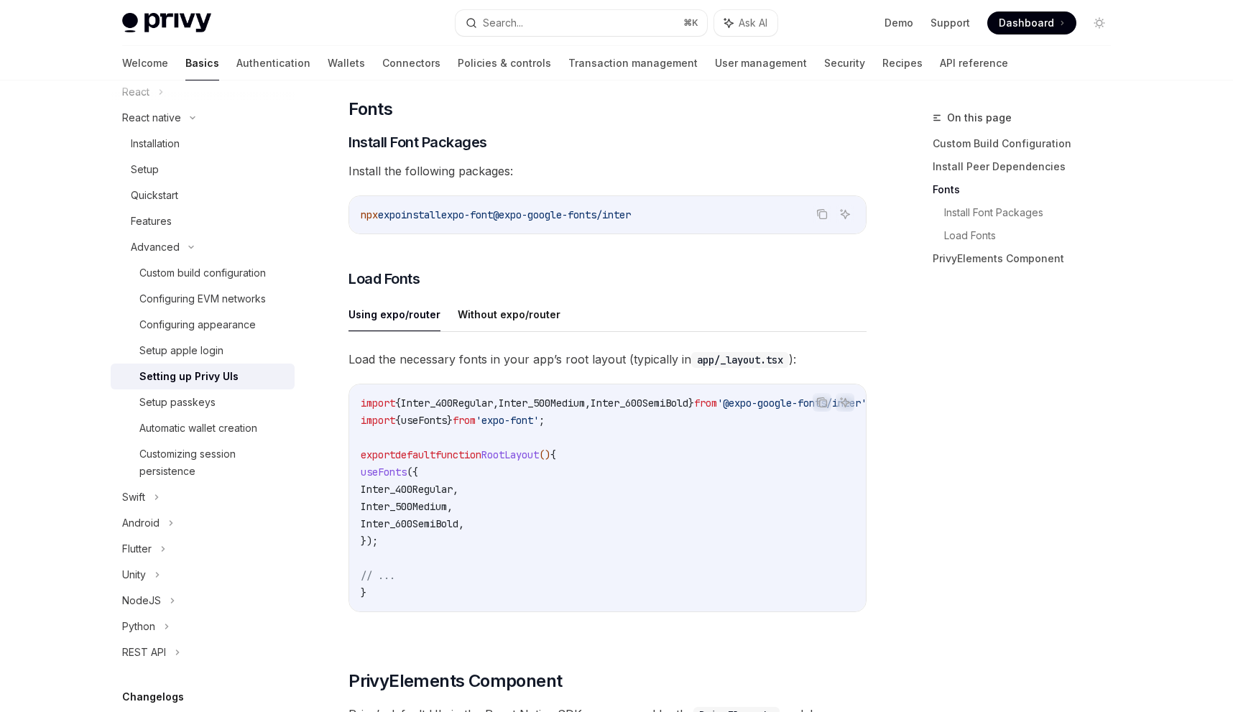
click at [459, 496] on span "," at bounding box center [456, 489] width 6 height 13
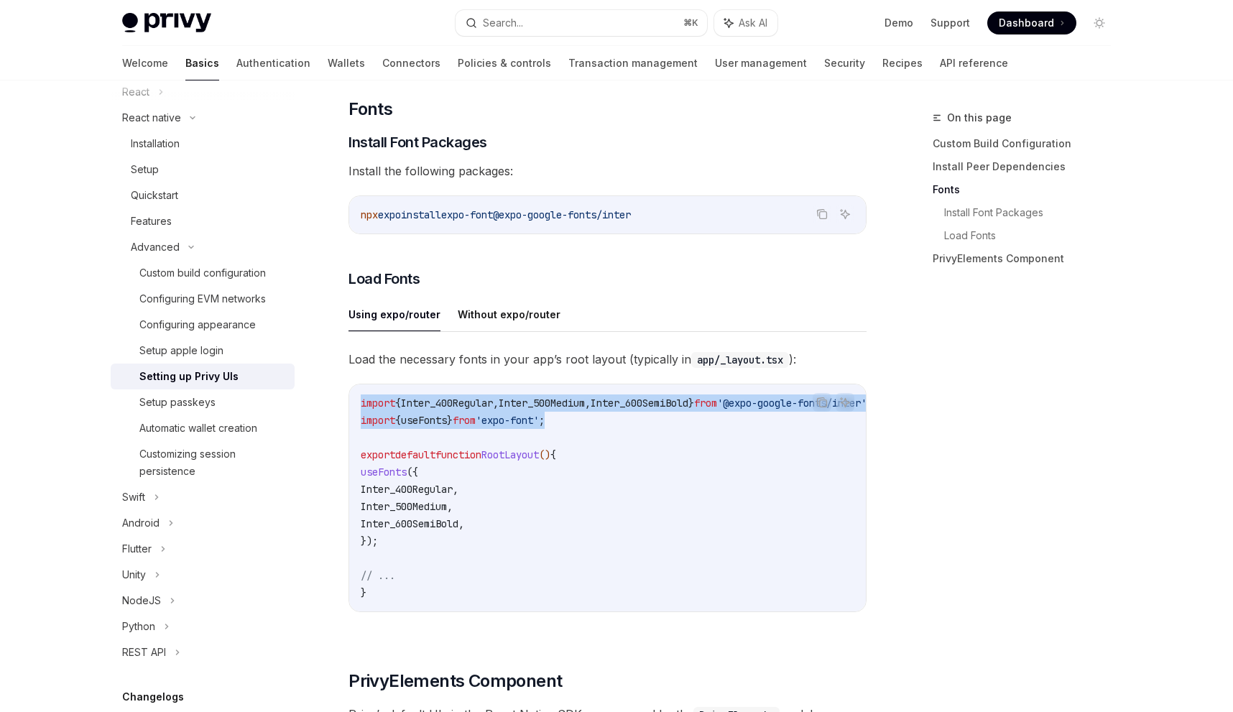
drag, startPoint x: 585, startPoint y: 427, endPoint x: 336, endPoint y: 408, distance: 249.4
click at [336, 408] on div "Advanced Setting up Privy UIs OpenAI Open in ChatGPT OpenAI Open in ChatGPT Bef…" at bounding box center [473, 433] width 794 height 1576
copy code "import { Inter_400Regular , Inter_500Medium , Inter_600SemiBold } from '@expo-g…"
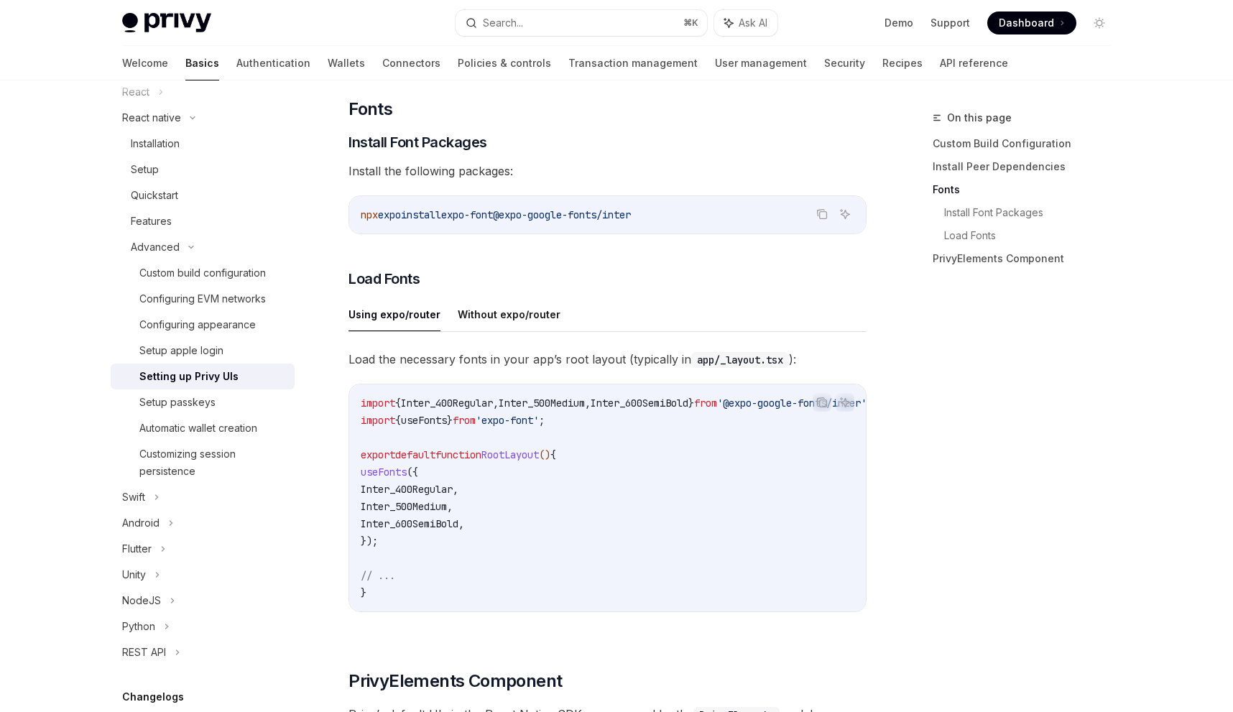
click at [612, 432] on code "import { Inter_400Regular , Inter_500Medium , Inter_600SemiBold } from '@expo-g…" at bounding box center [634, 498] width 546 height 207
click at [612, 408] on span "Inter_600SemiBold" at bounding box center [640, 403] width 98 height 13
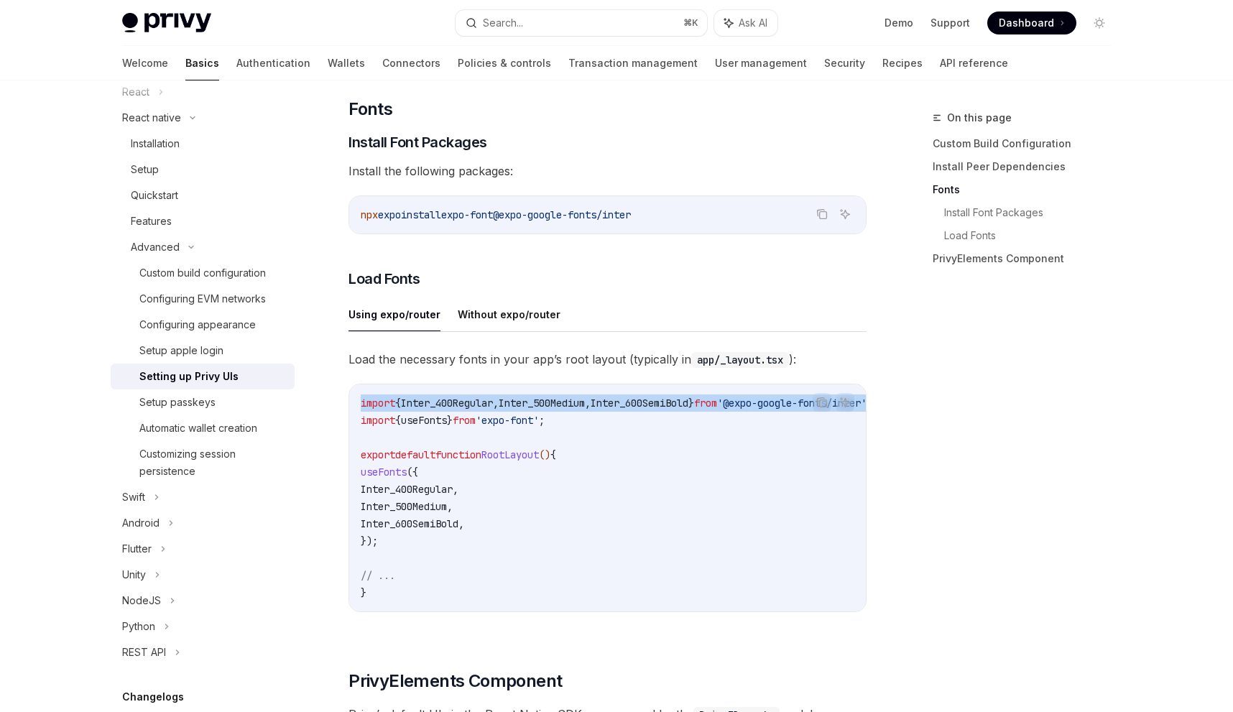
click at [612, 408] on span "Inter_600SemiBold" at bounding box center [640, 403] width 98 height 13
copy code "import { Inter_400Regular , Inter_500Medium , Inter_600SemiBold } from '@expo-g…"
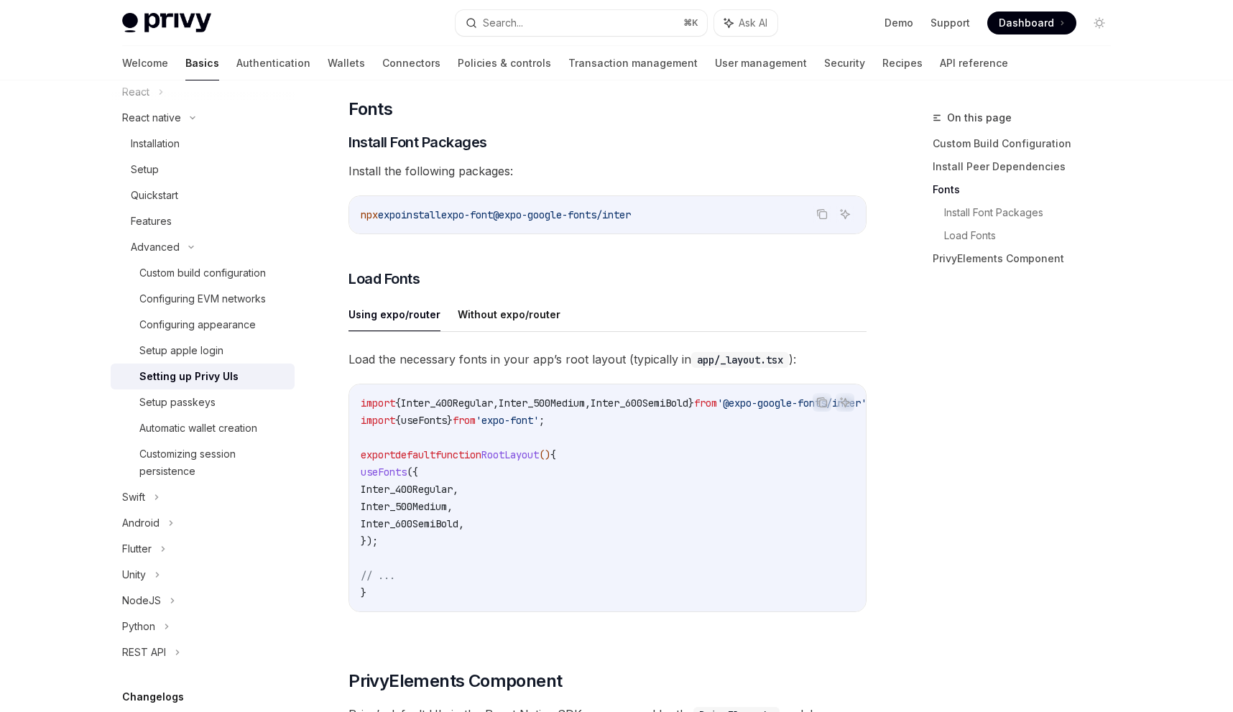
click at [453, 495] on span "Inter_400Regular" at bounding box center [407, 489] width 92 height 13
drag, startPoint x: 383, startPoint y: 495, endPoint x: 497, endPoint y: 525, distance: 117.5
click at [497, 525] on code "import { Inter_400Regular , Inter_500Medium , Inter_600SemiBold } from '@expo-g…" at bounding box center [634, 498] width 546 height 207
copy code "Inter_400Regular , Inter_500Medium , Inter_600SemiBold ,"
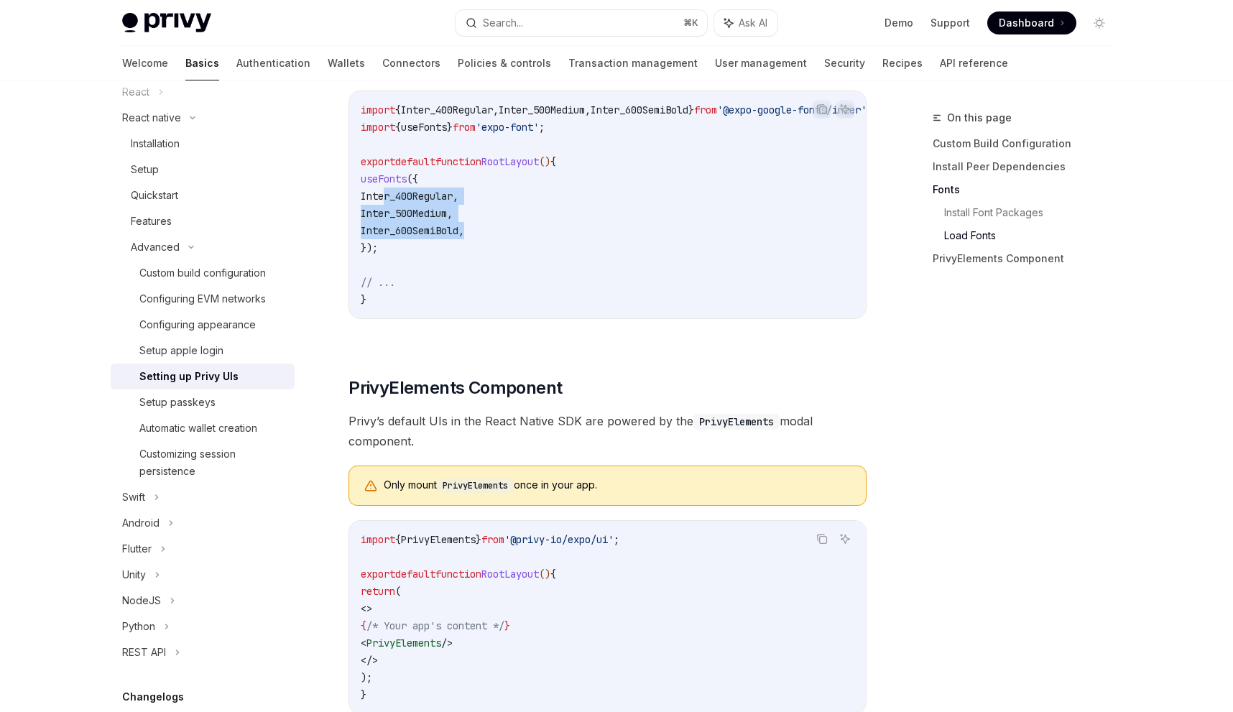
scroll to position [800, 0]
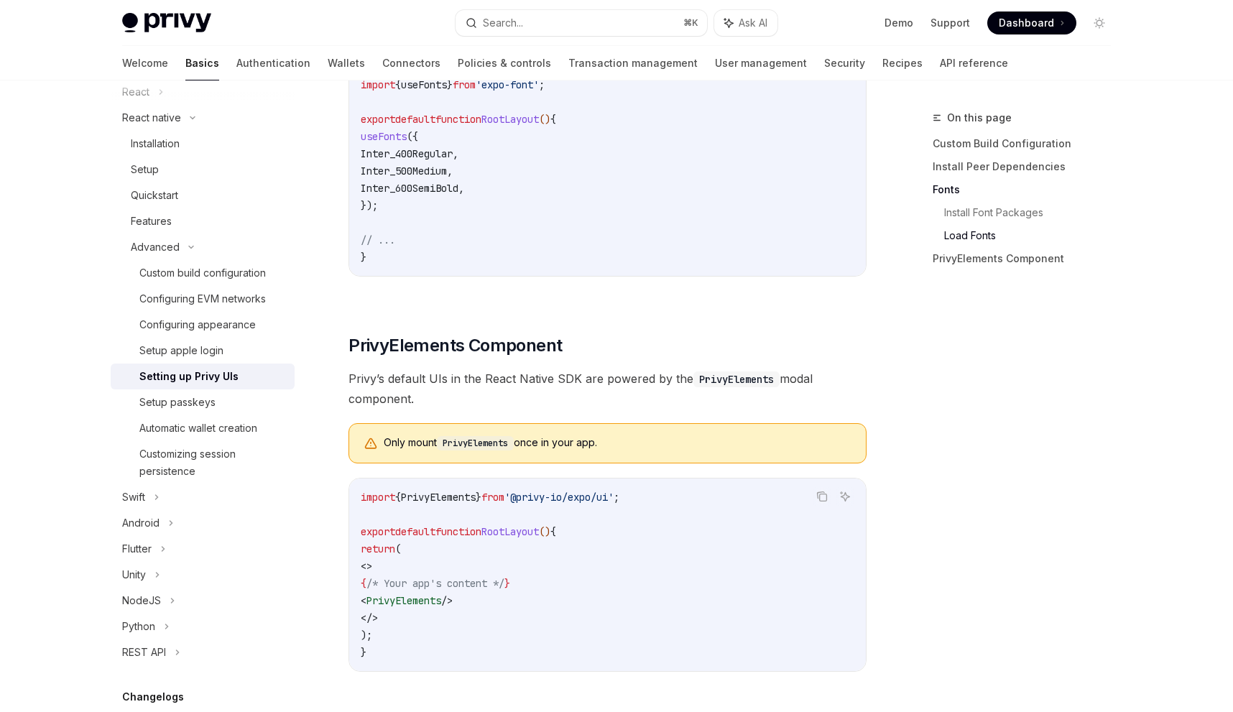
click at [530, 612] on code "import { PrivyElements } from '@privy-io/expo/ui' ; export default function Roo…" at bounding box center [608, 575] width 494 height 173
click at [522, 612] on code "import { PrivyElements } from '@privy-io/expo/ui' ; export default function Roo…" at bounding box center [608, 575] width 494 height 173
drag, startPoint x: 658, startPoint y: 511, endPoint x: 332, endPoint y: 511, distance: 326.3
click at [332, 511] on div "Advanced Setting up Privy UIs OpenAI Open in ChatGPT OpenAI Open in ChatGPT Bef…" at bounding box center [473, 97] width 794 height 1576
copy span "import { PrivyElements } from '@privy-io/expo/ui' ;"
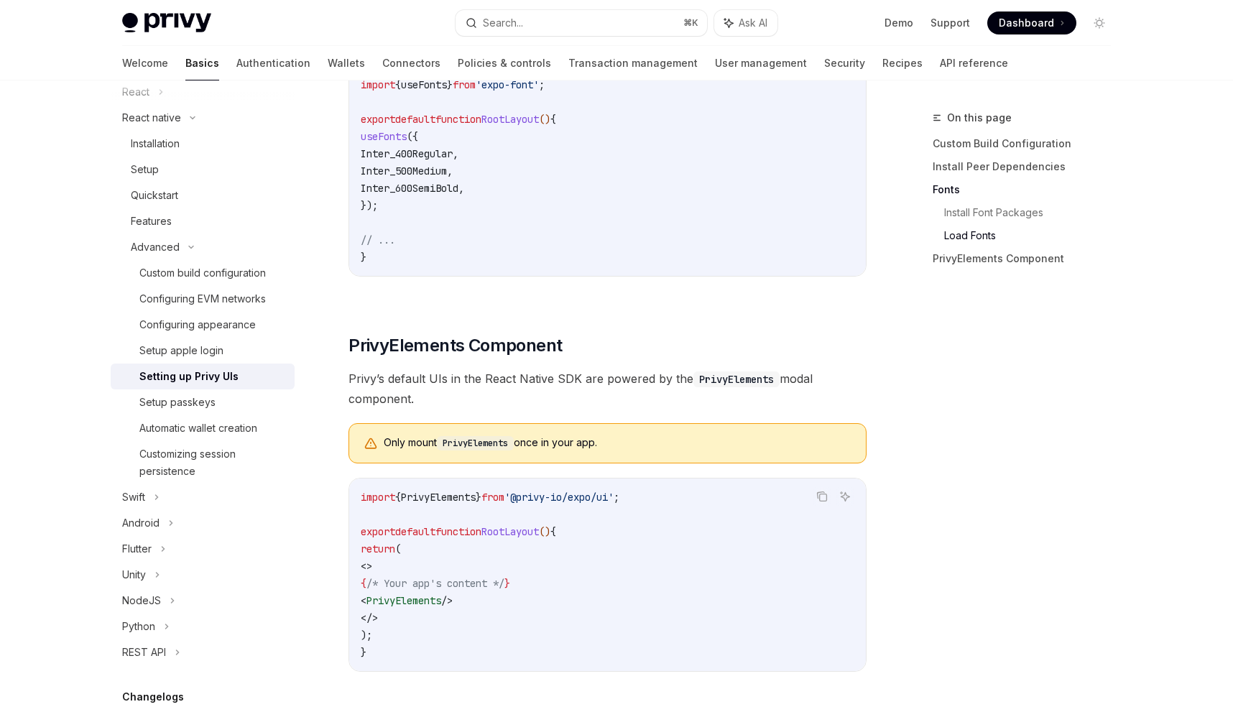
click at [446, 622] on code "import { PrivyElements } from '@privy-io/expo/ui' ; export default function Roo…" at bounding box center [608, 575] width 494 height 173
drag, startPoint x: 489, startPoint y: 612, endPoint x: 375, endPoint y: 612, distance: 114.3
click at [375, 612] on code "import { PrivyElements } from '@privy-io/expo/ui' ; export default function Roo…" at bounding box center [608, 575] width 494 height 173
copy span "< PrivyElements />"
click at [185, 461] on div "Customizing session persistence" at bounding box center [212, 463] width 147 height 35
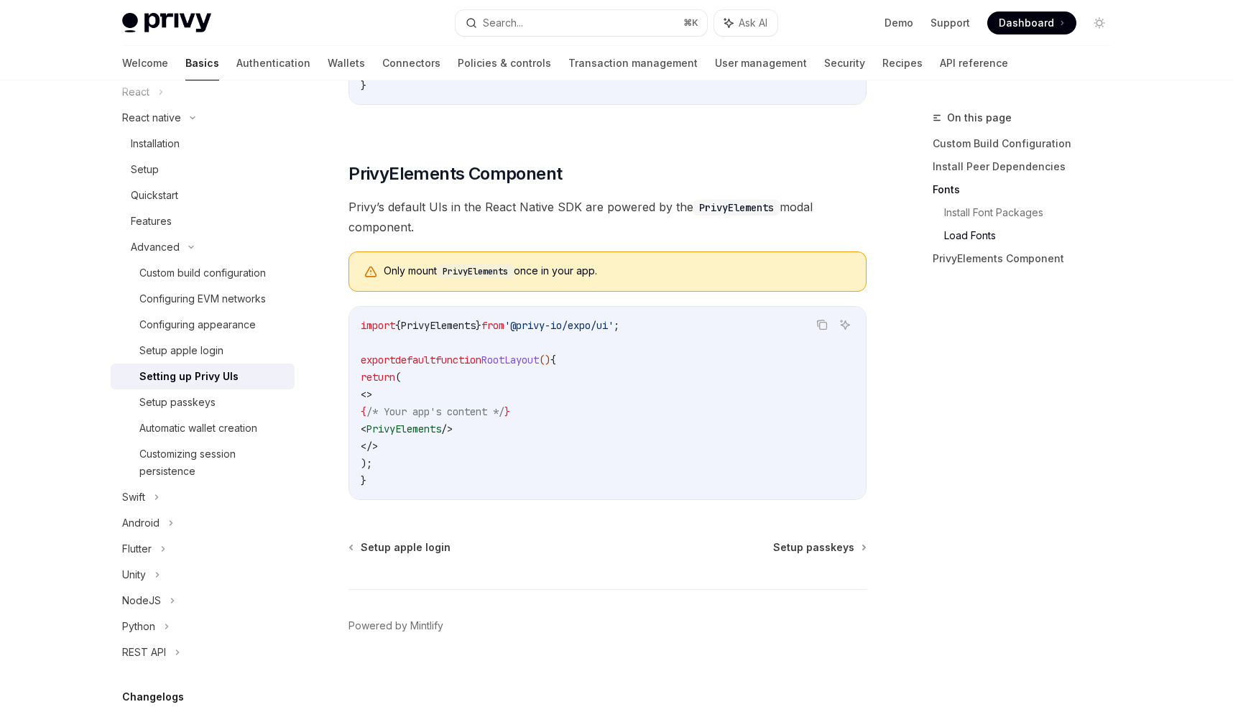
scroll to position [985, 0]
click at [199, 274] on div "Custom build configuration" at bounding box center [202, 273] width 127 height 17
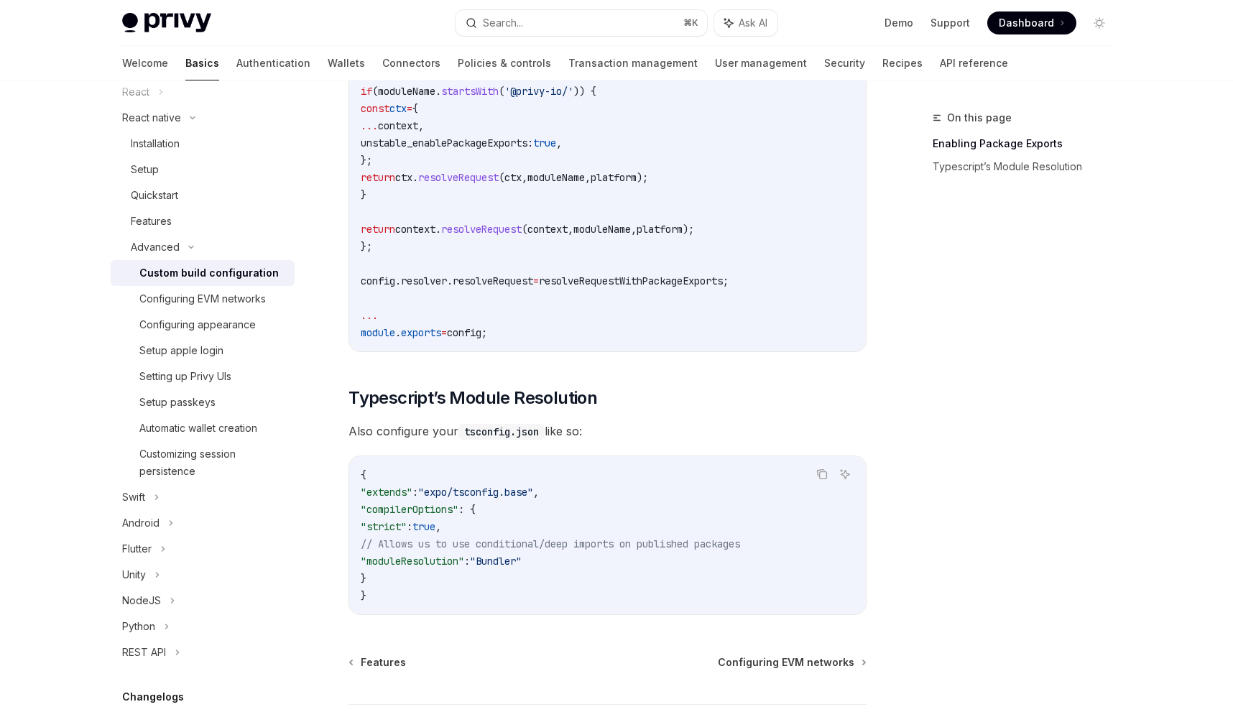
scroll to position [1172, 0]
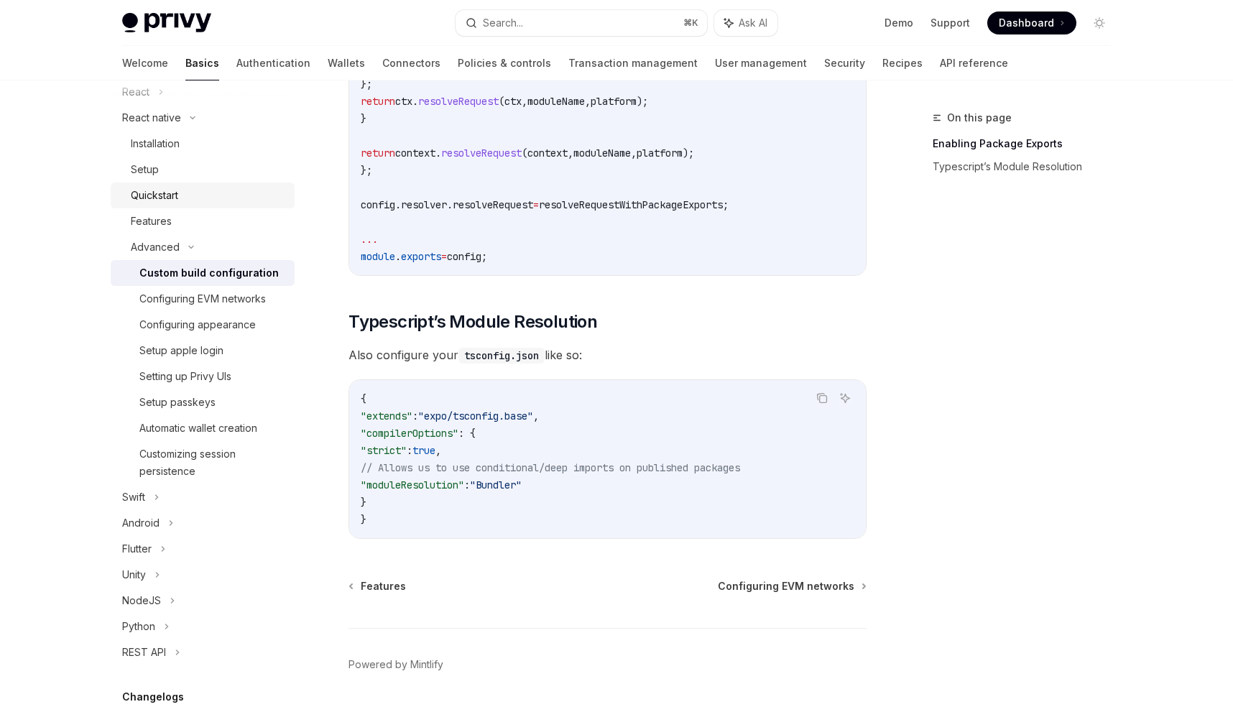
click at [196, 200] on div "Quickstart" at bounding box center [208, 195] width 155 height 17
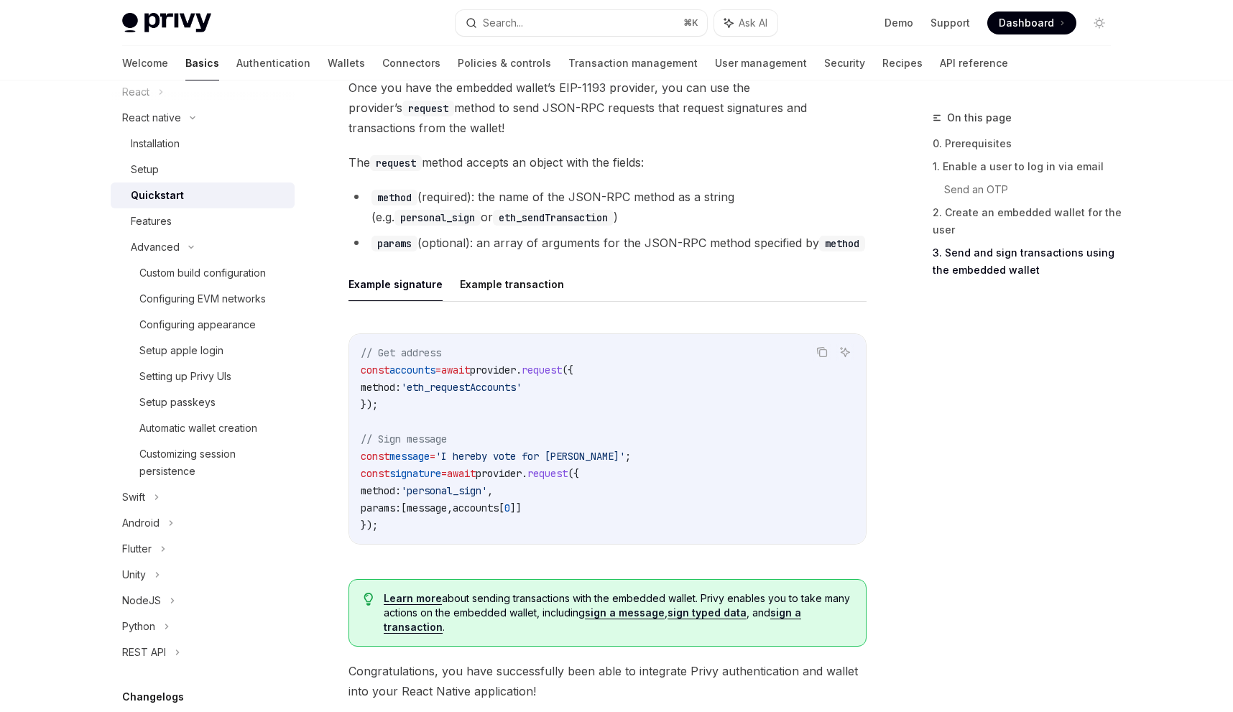
scroll to position [2100, 0]
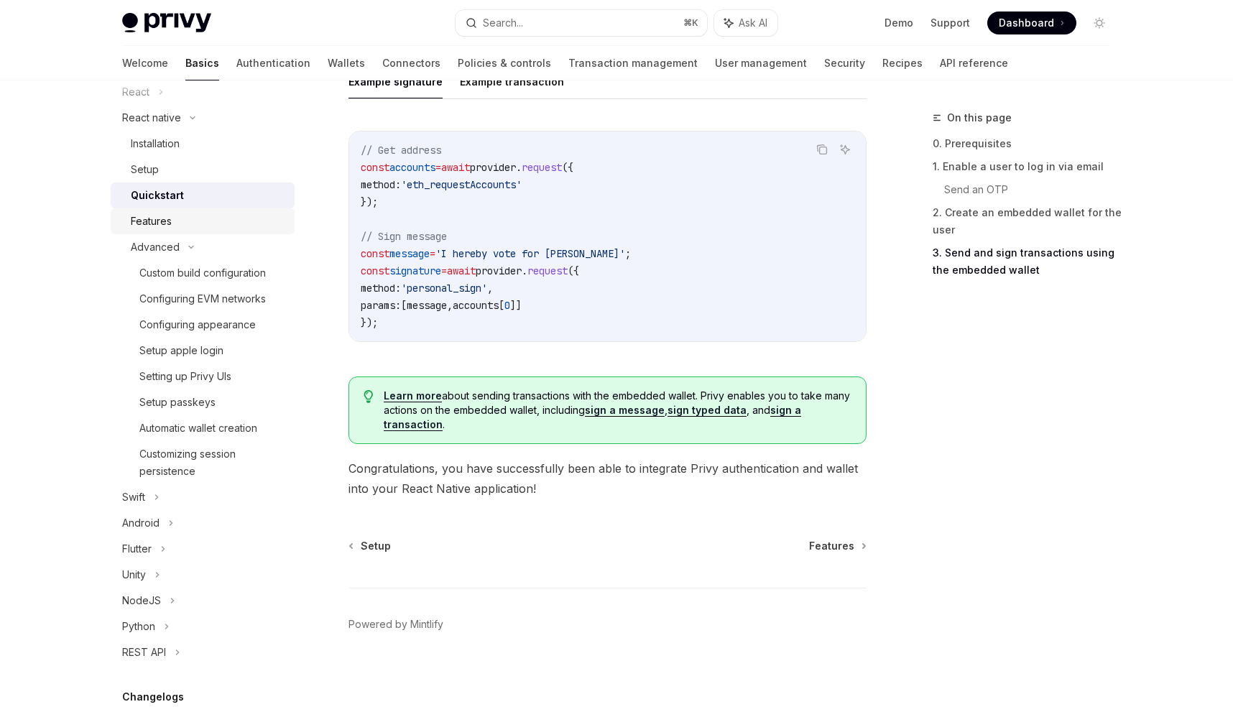
click at [223, 211] on link "Features" at bounding box center [203, 221] width 184 height 26
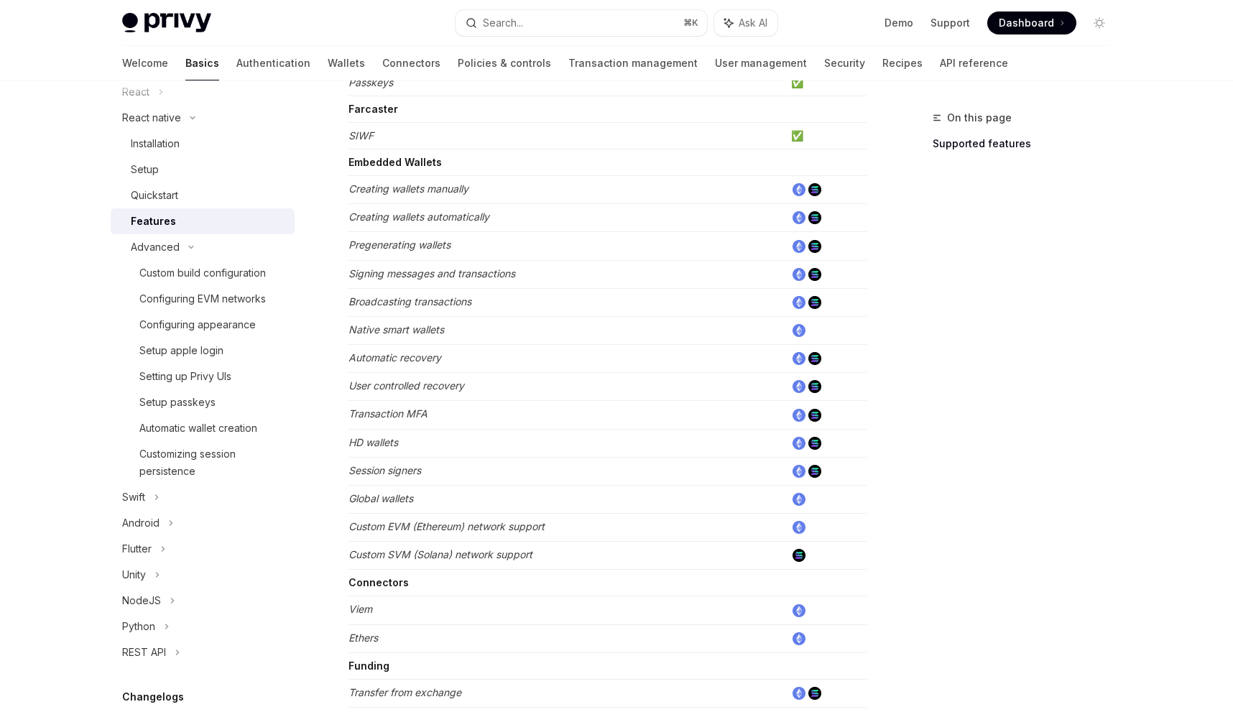
scroll to position [436, 0]
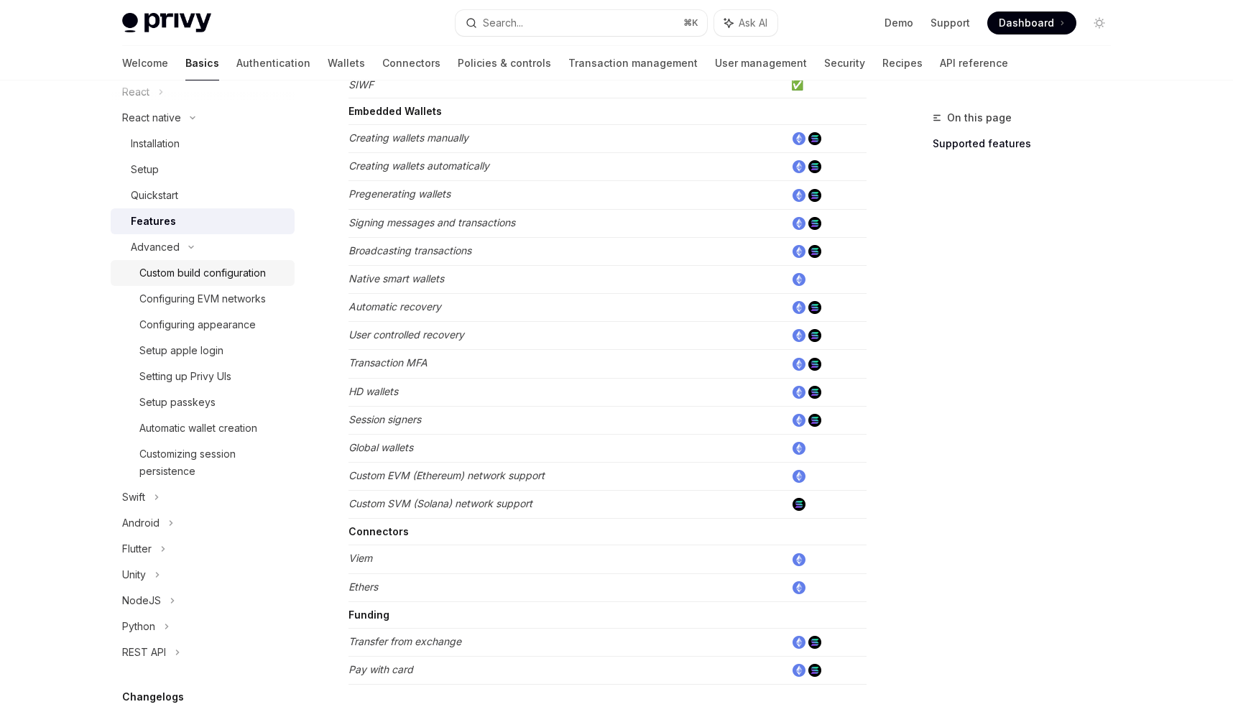
click at [191, 273] on div "Custom build configuration" at bounding box center [202, 273] width 127 height 17
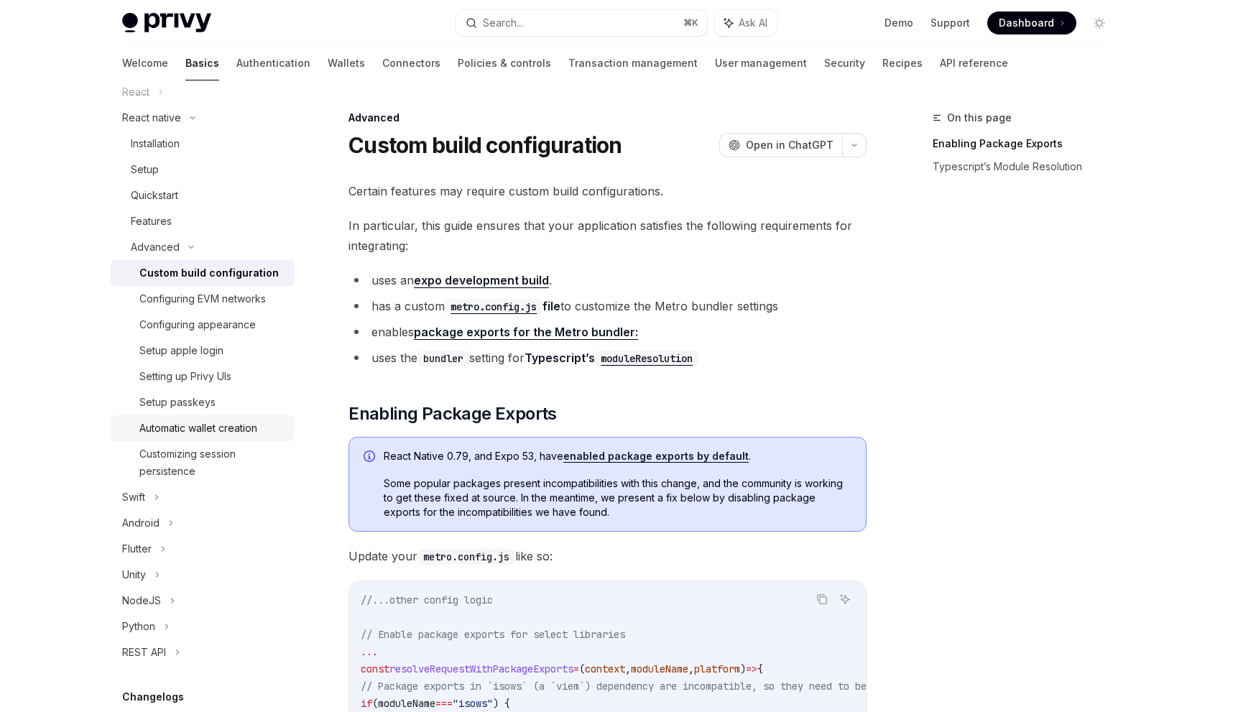
click at [239, 434] on div "Automatic wallet creation" at bounding box center [198, 428] width 118 height 17
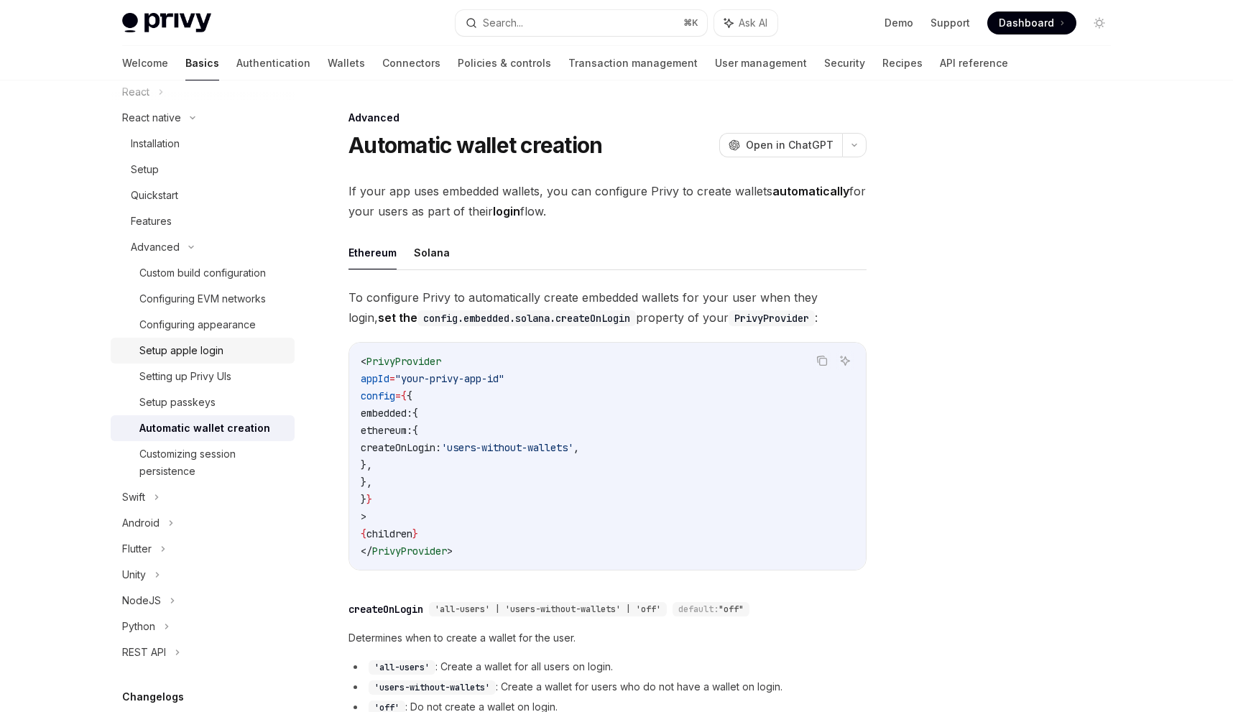
click at [228, 346] on div "Setup apple login" at bounding box center [212, 350] width 147 height 17
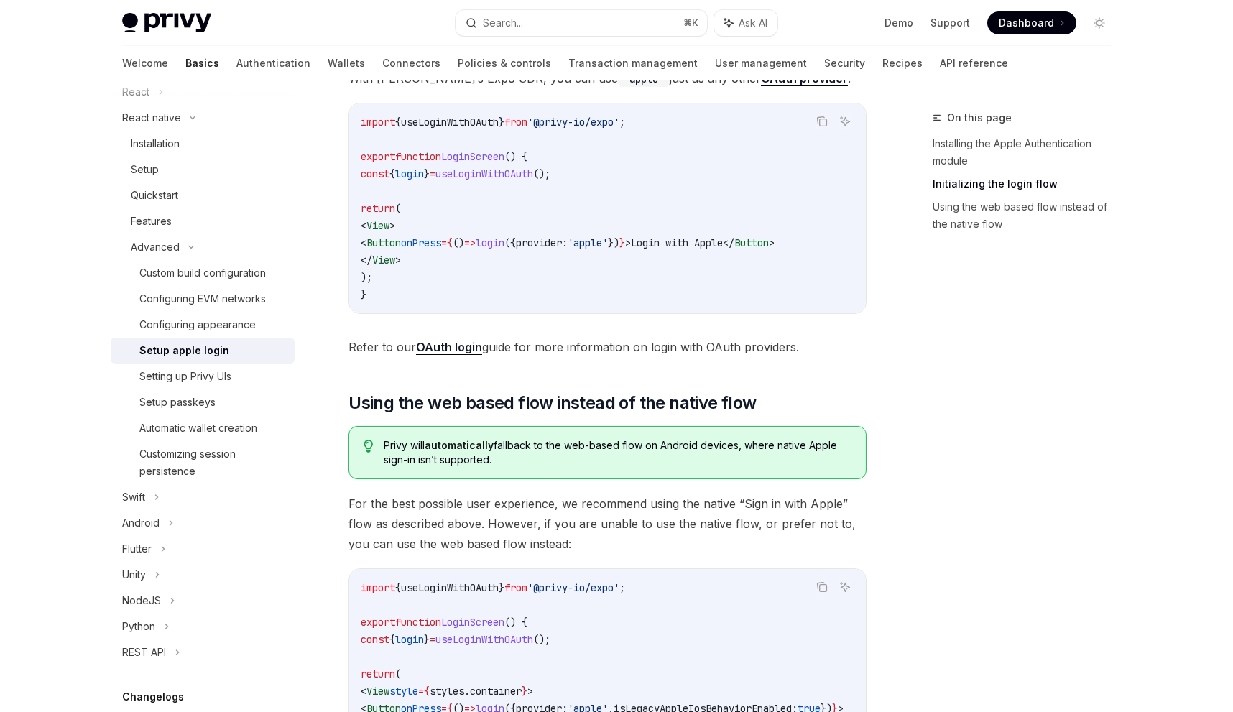
scroll to position [774, 0]
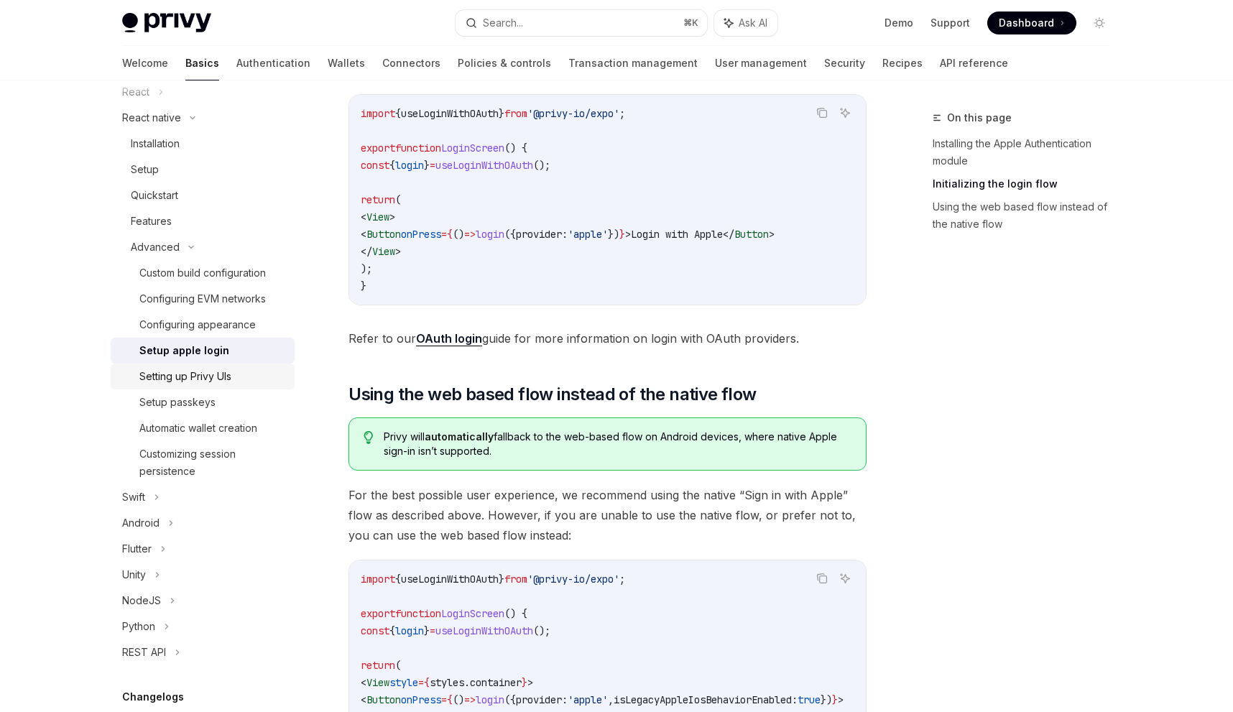
click at [226, 387] on link "Setting up Privy UIs" at bounding box center [203, 377] width 184 height 26
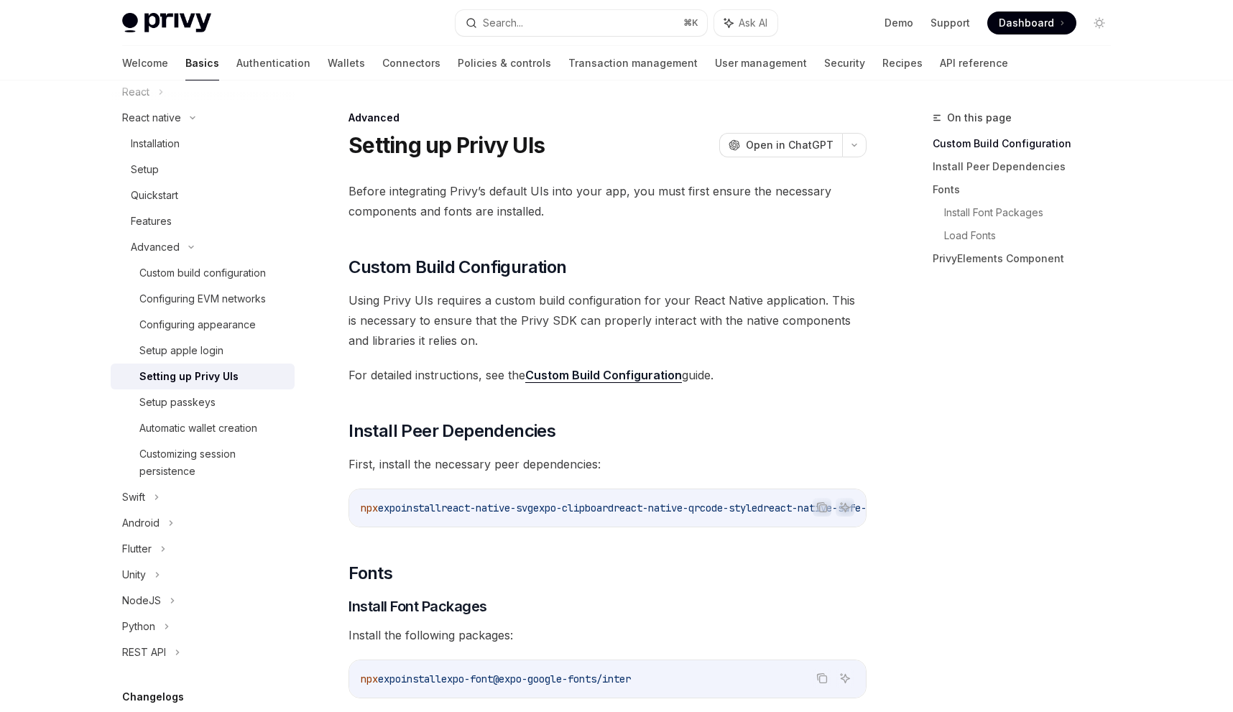
click at [612, 377] on link "Custom Build Configuration" at bounding box center [603, 375] width 157 height 15
type textarea "*"
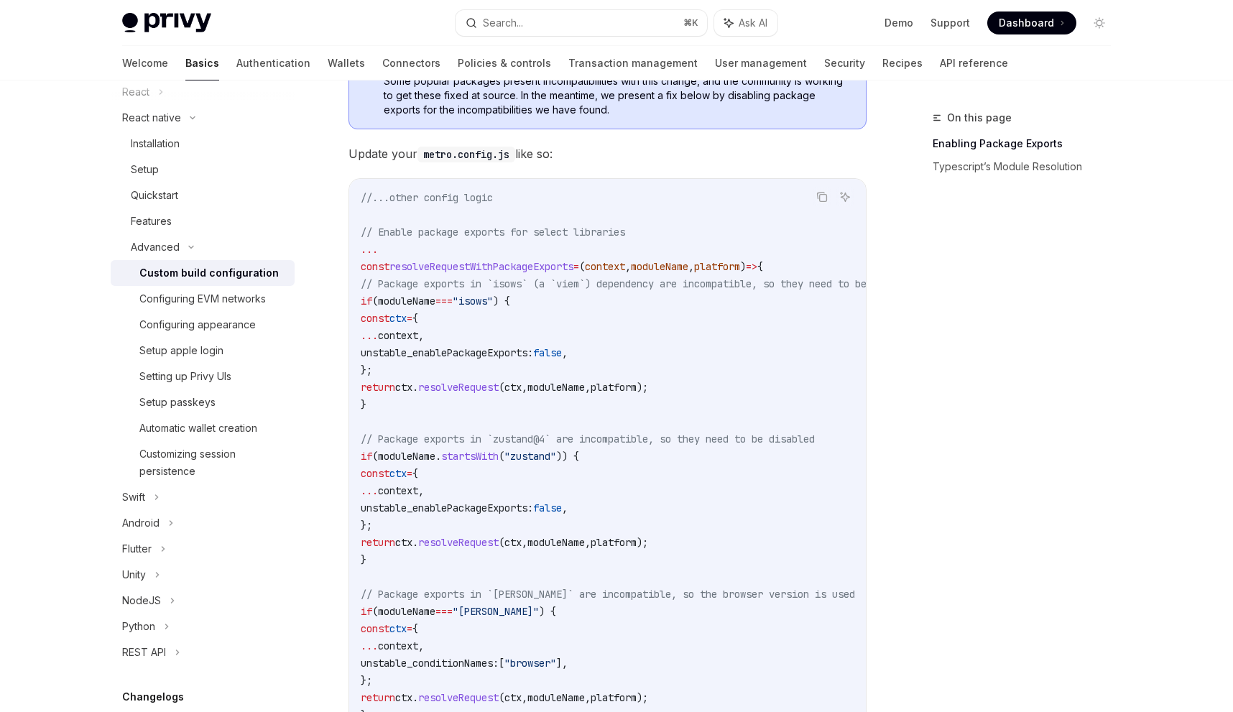
scroll to position [392, 0]
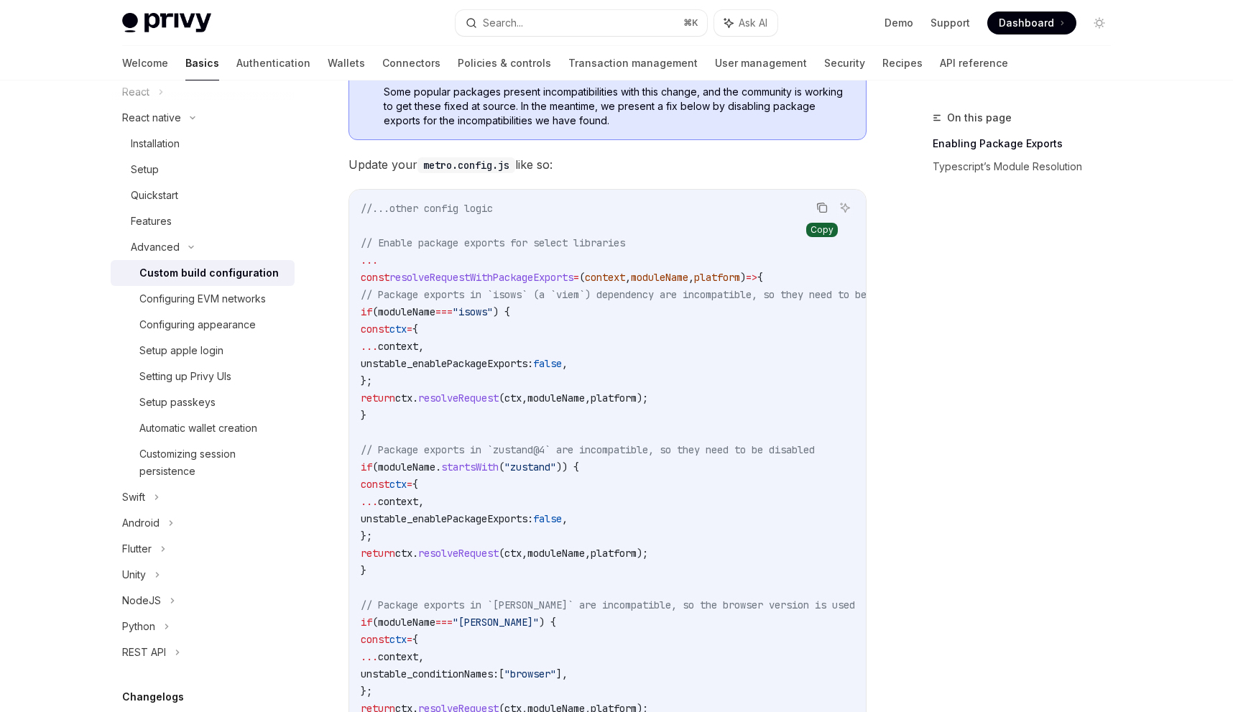
click at [612, 211] on icon "Copy the contents from the code block" at bounding box center [823, 208] width 7 height 7
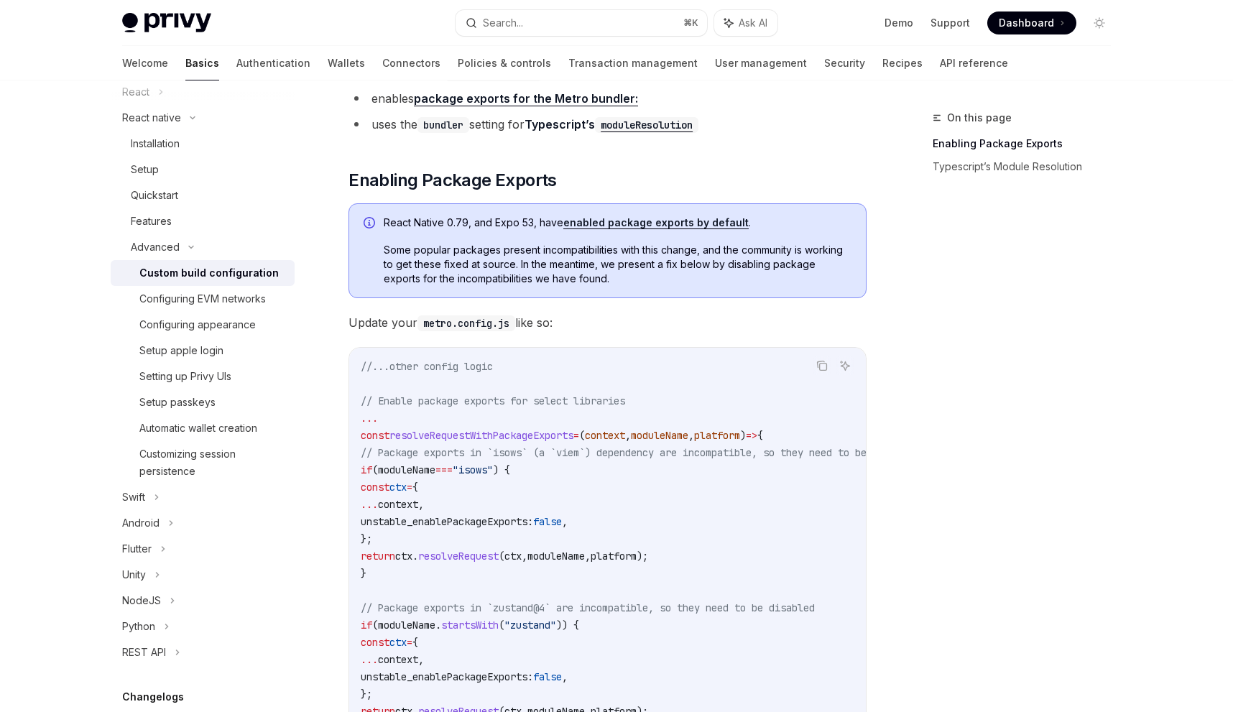
scroll to position [220, 0]
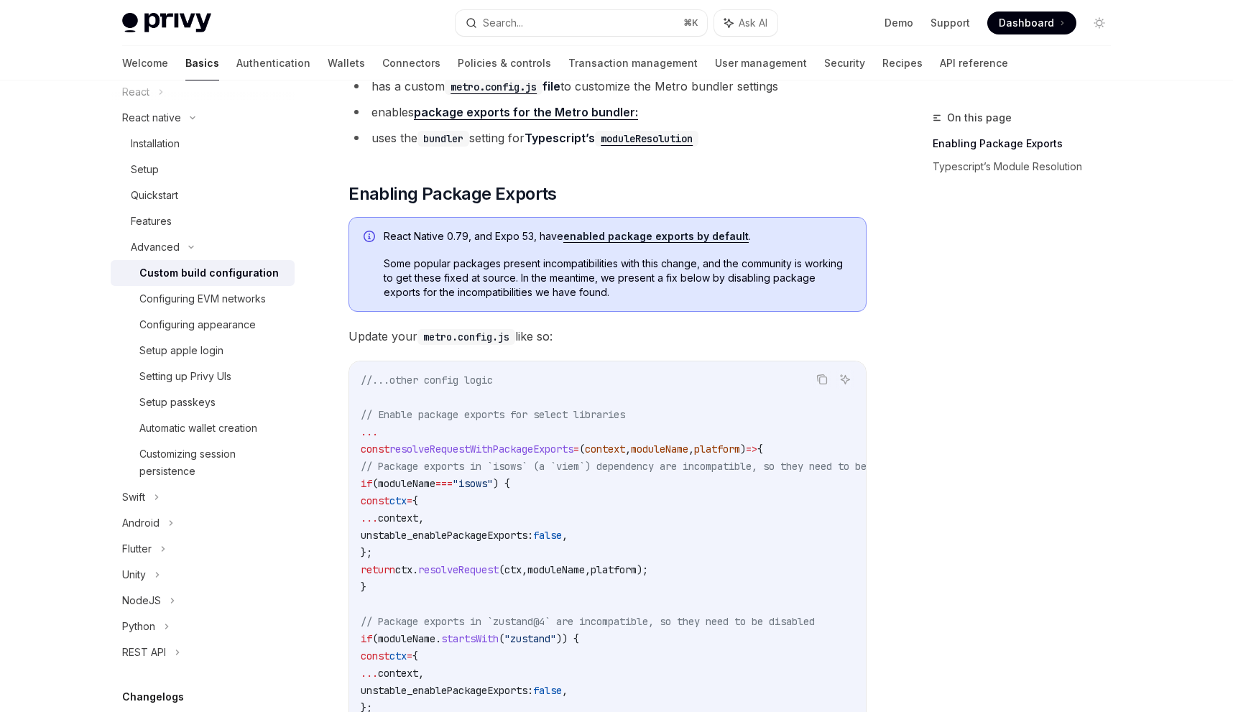
click at [612, 226] on div "React Native 0.79, and Expo 53, have enabled package exports by default . Some …" at bounding box center [608, 264] width 518 height 95
click at [612, 240] on link "enabled package exports by default" at bounding box center [656, 236] width 185 height 13
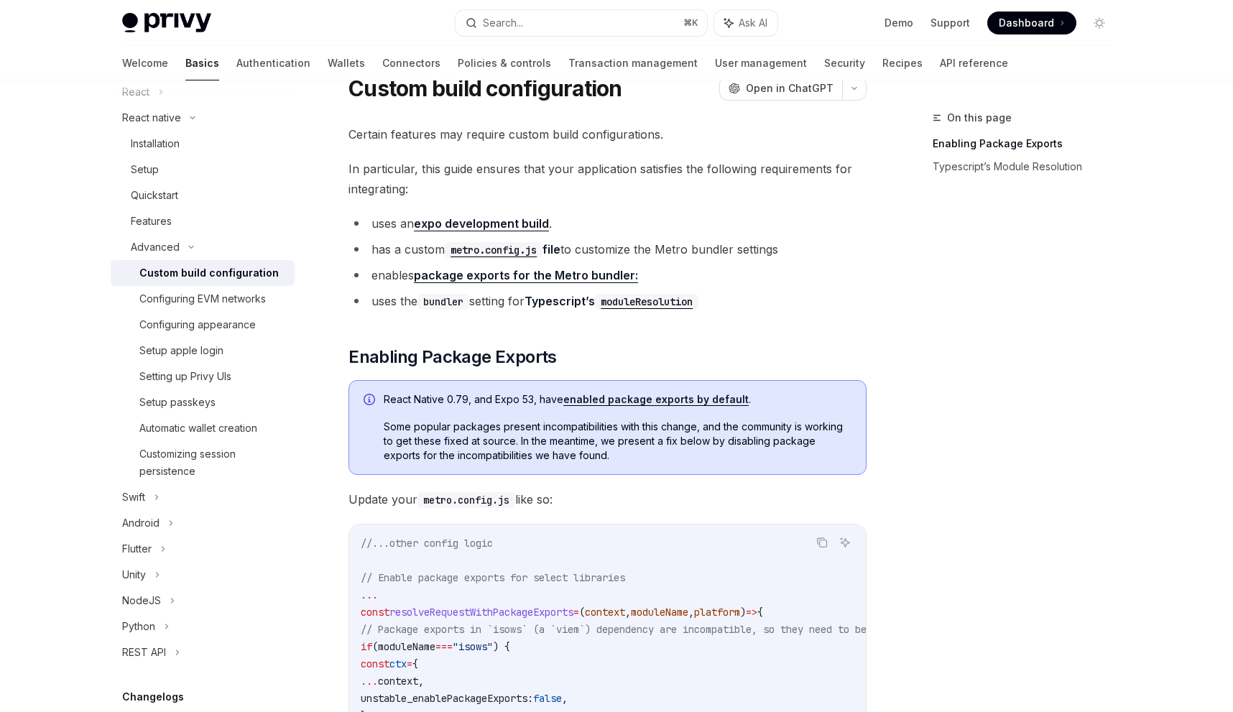
scroll to position [56, 0]
